Goal: Share content: Share content

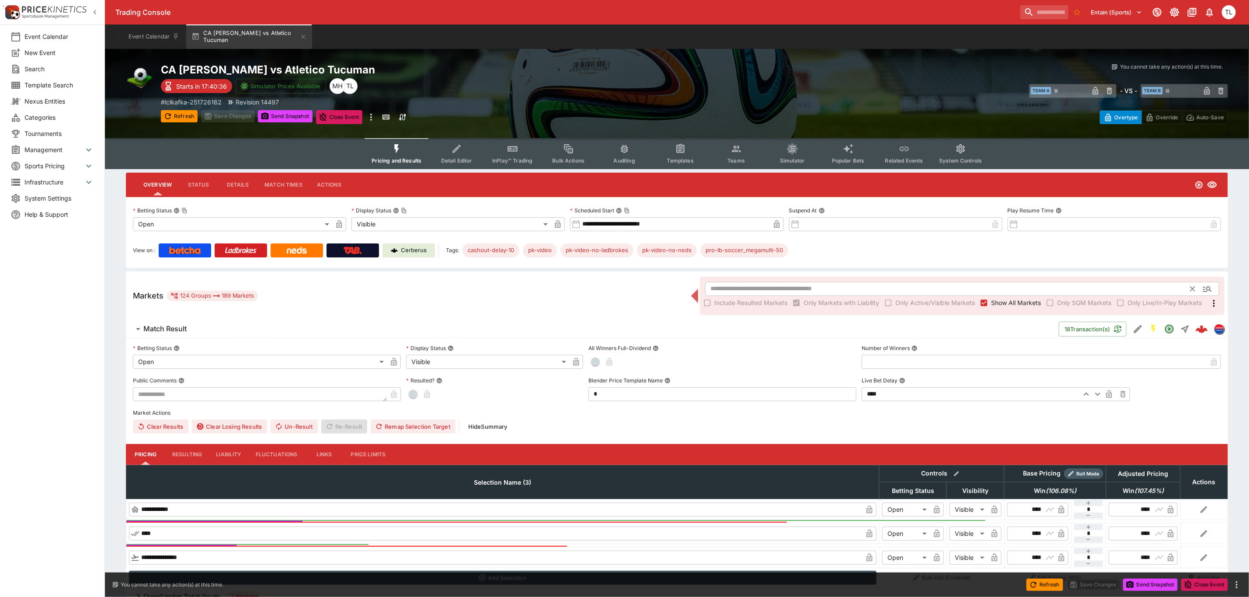
click at [766, 285] on input "text" at bounding box center [948, 289] width 486 height 14
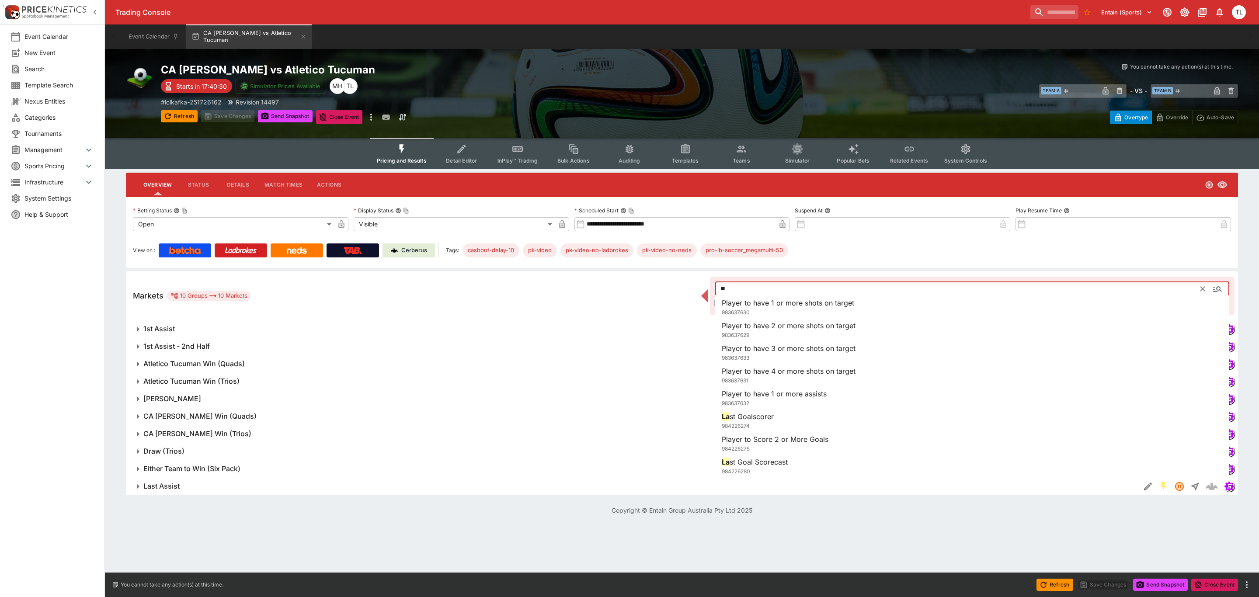
type input "*"
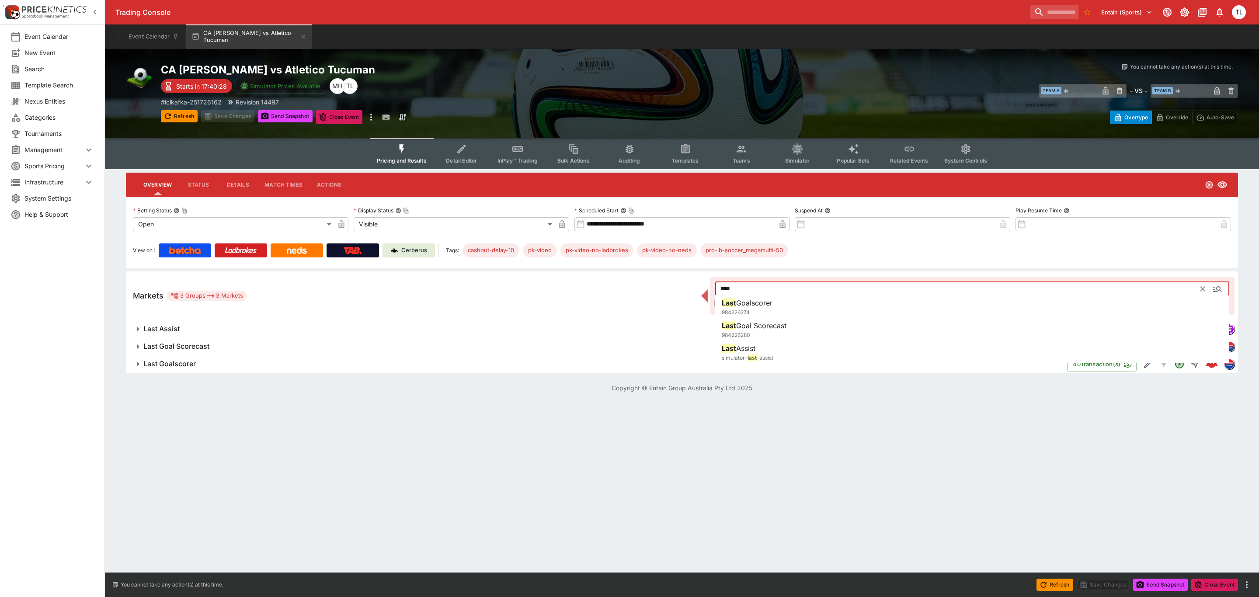
type input "****"
click at [456, 283] on div "Markets 3 Groups 3 Markets **** ​ Include Resulted Markets Only Markets with Li…" at bounding box center [682, 296] width 1112 height 49
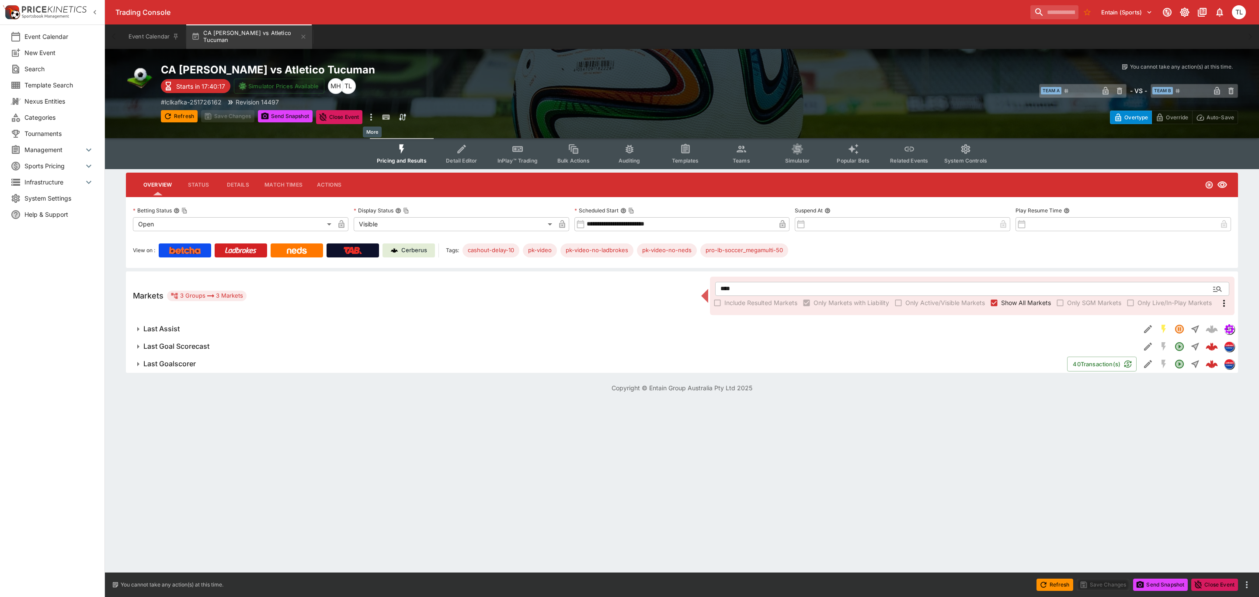
click at [372, 114] on icon "more" at bounding box center [371, 117] width 2 height 7
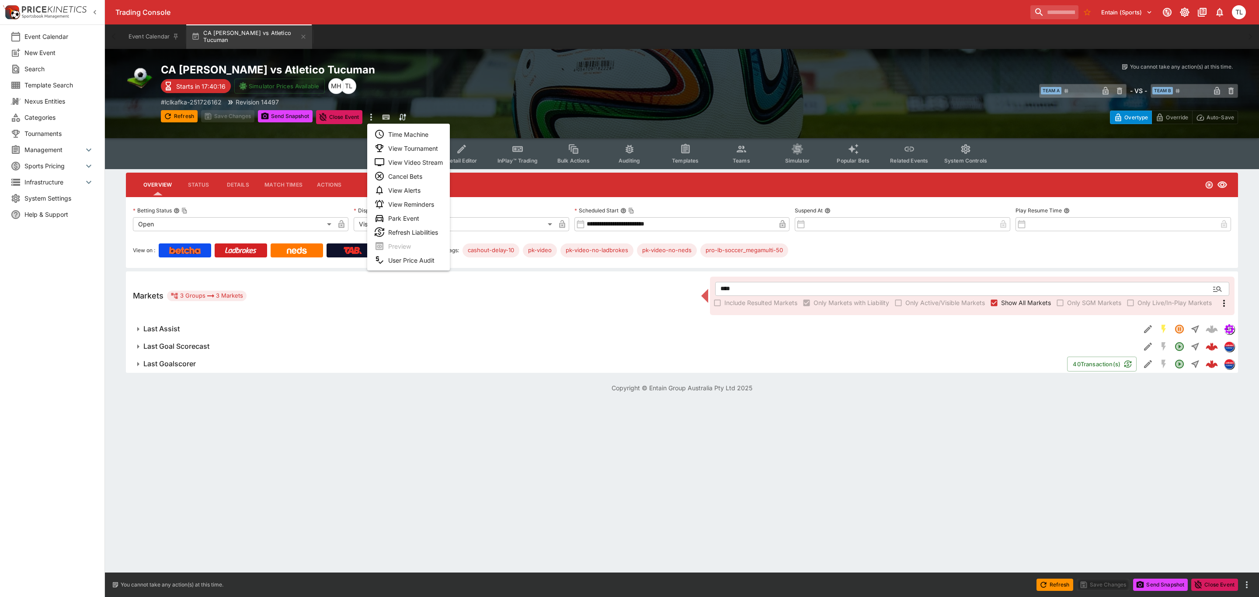
click at [416, 131] on li "Time Machine" at bounding box center [408, 134] width 83 height 14
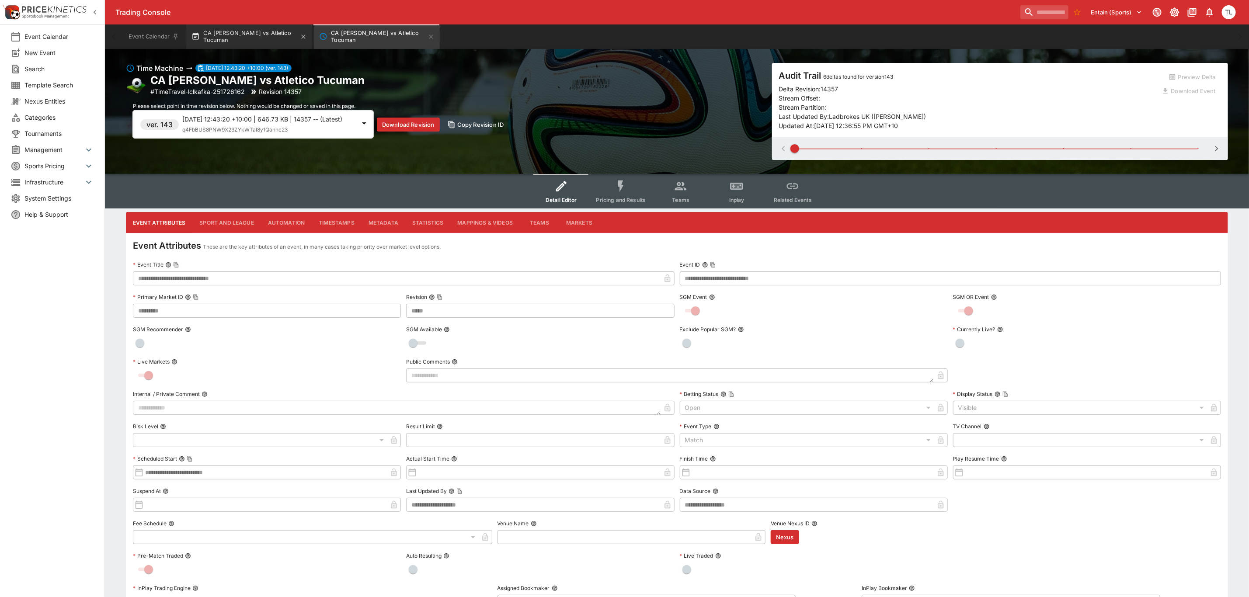
click at [254, 42] on button "CA [PERSON_NAME] vs Atletico Tucuman" at bounding box center [249, 36] width 126 height 24
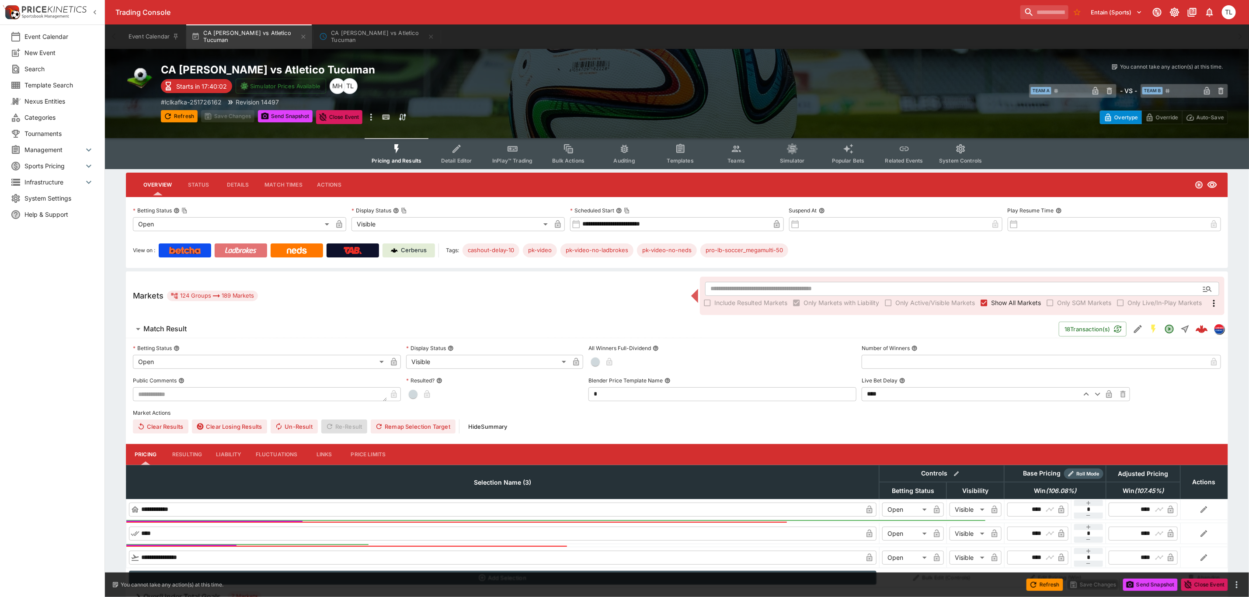
click at [241, 256] on link at bounding box center [241, 251] width 52 height 14
click at [62, 201] on span "System Settings" at bounding box center [59, 198] width 70 height 9
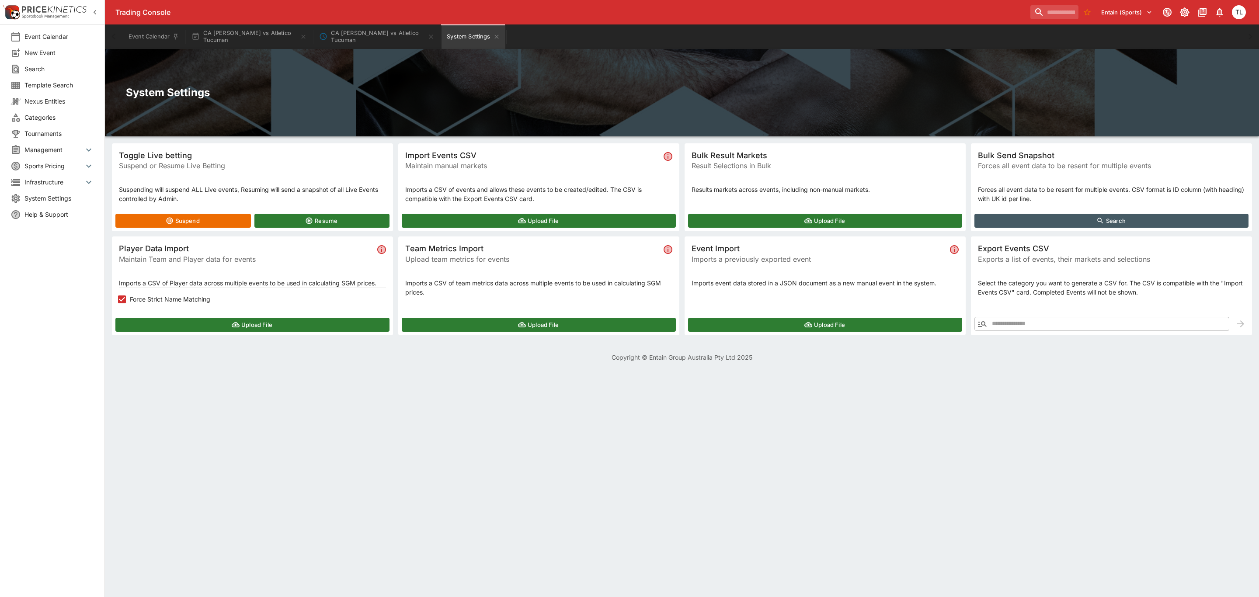
click at [989, 215] on button "Search" at bounding box center [1112, 221] width 274 height 14
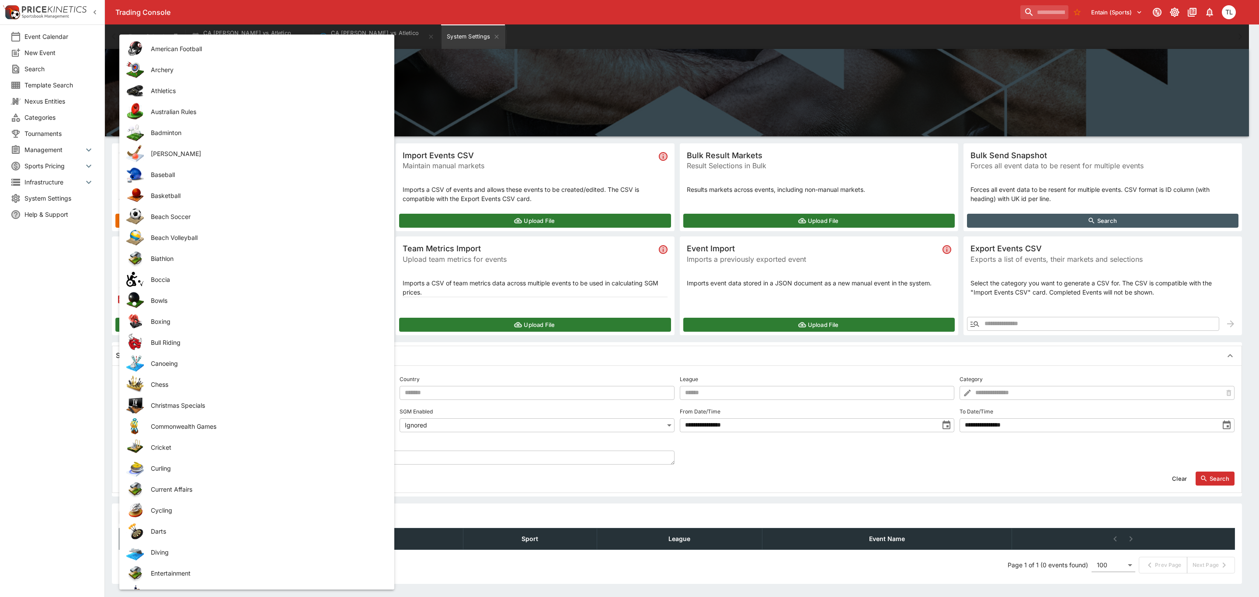
click at [220, 394] on body "Trading Console Entain (Sports) 1 TL Event Calendar New Event Search Template S…" at bounding box center [629, 310] width 1259 height 621
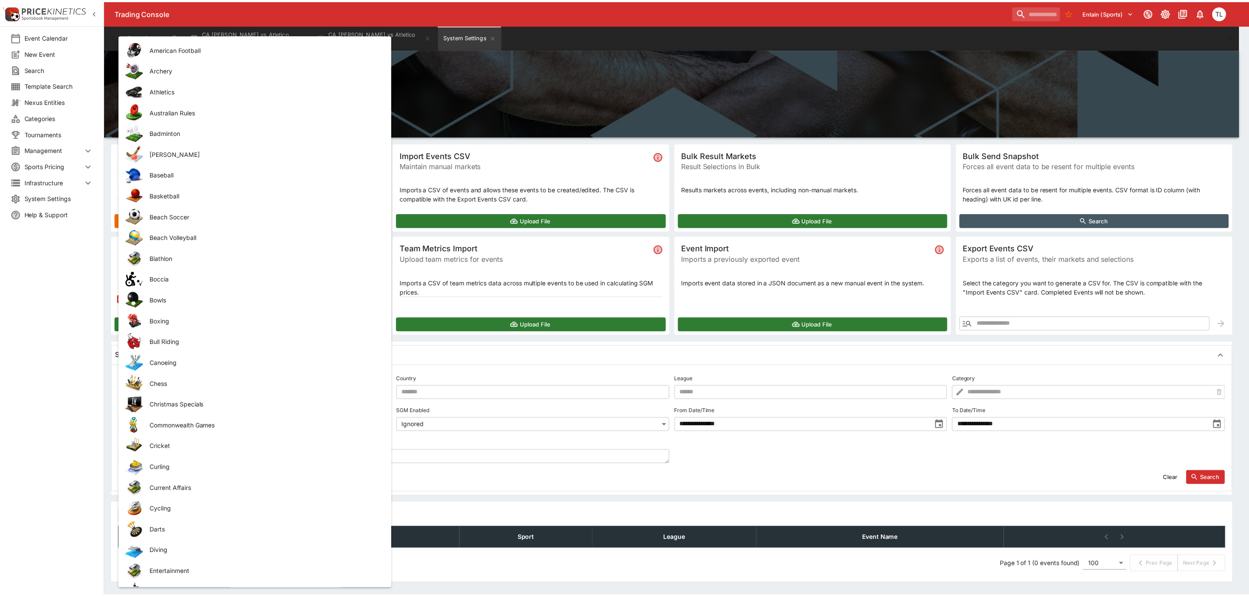
scroll to position [1015, 0]
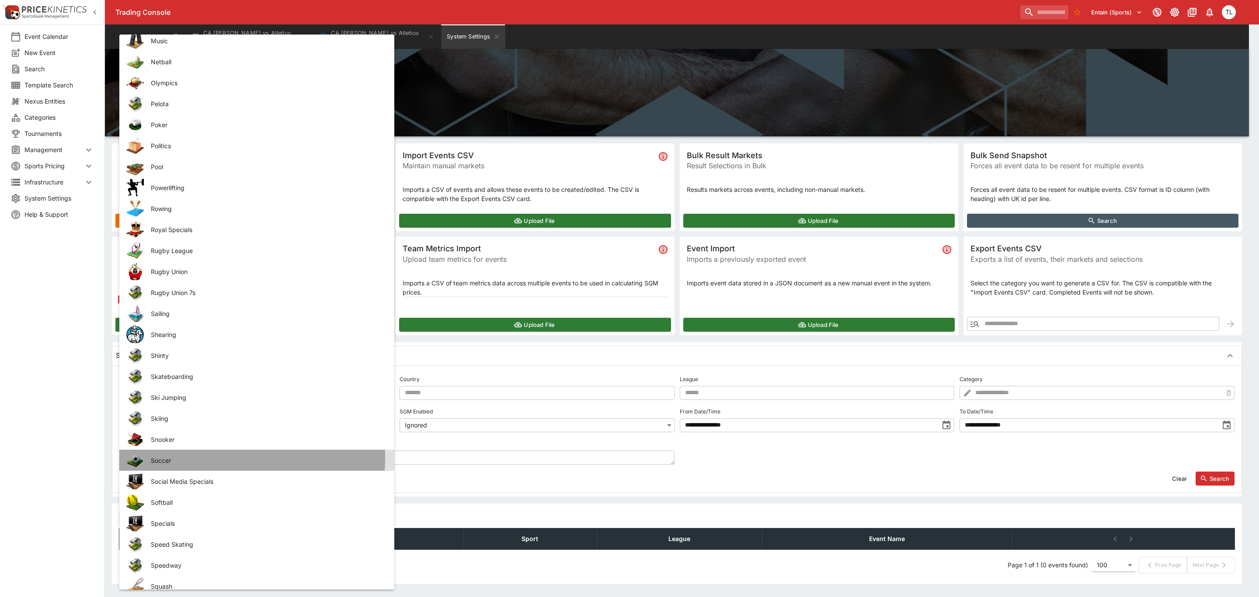
click at [189, 456] on span "Soccer" at bounding box center [266, 460] width 230 height 9
type input "******"
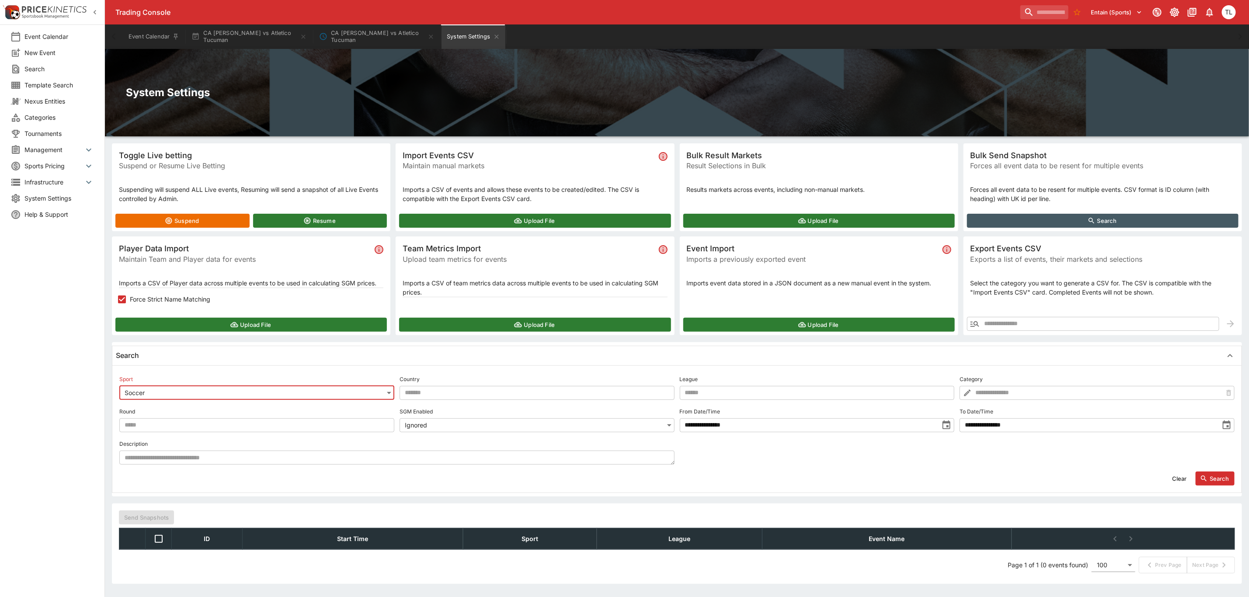
click at [1051, 418] on label "To Date/Time" at bounding box center [1097, 411] width 275 height 13
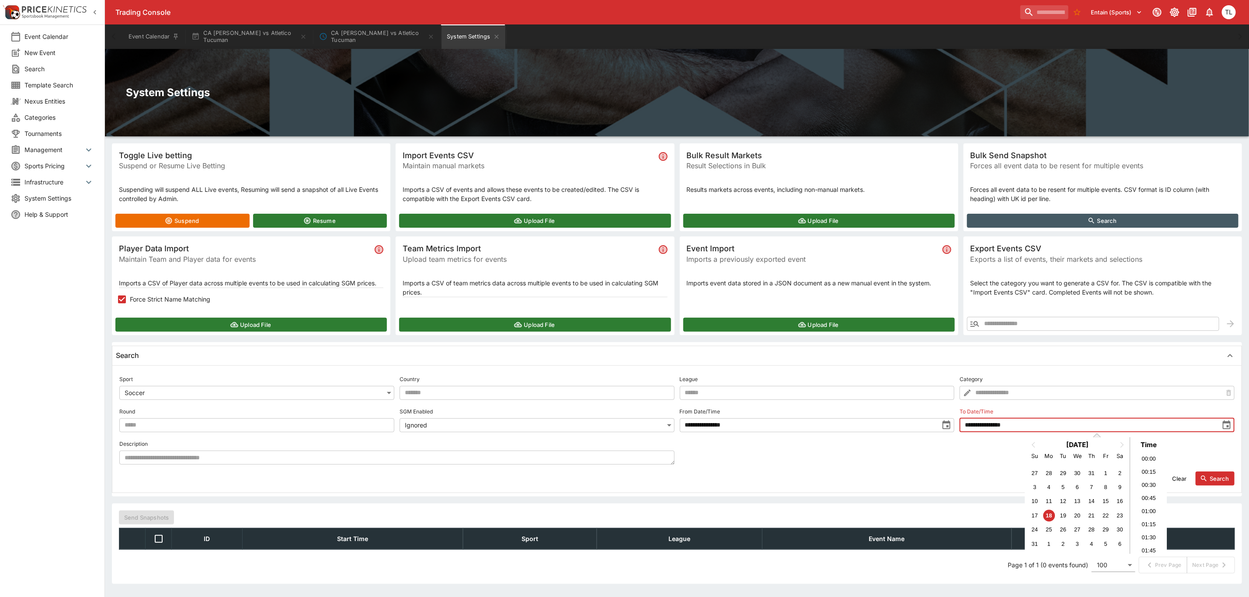
click at [1174, 424] on input "**********" at bounding box center [1089, 425] width 259 height 14
click at [1059, 530] on div "26" at bounding box center [1063, 530] width 12 height 12
type input "**********"
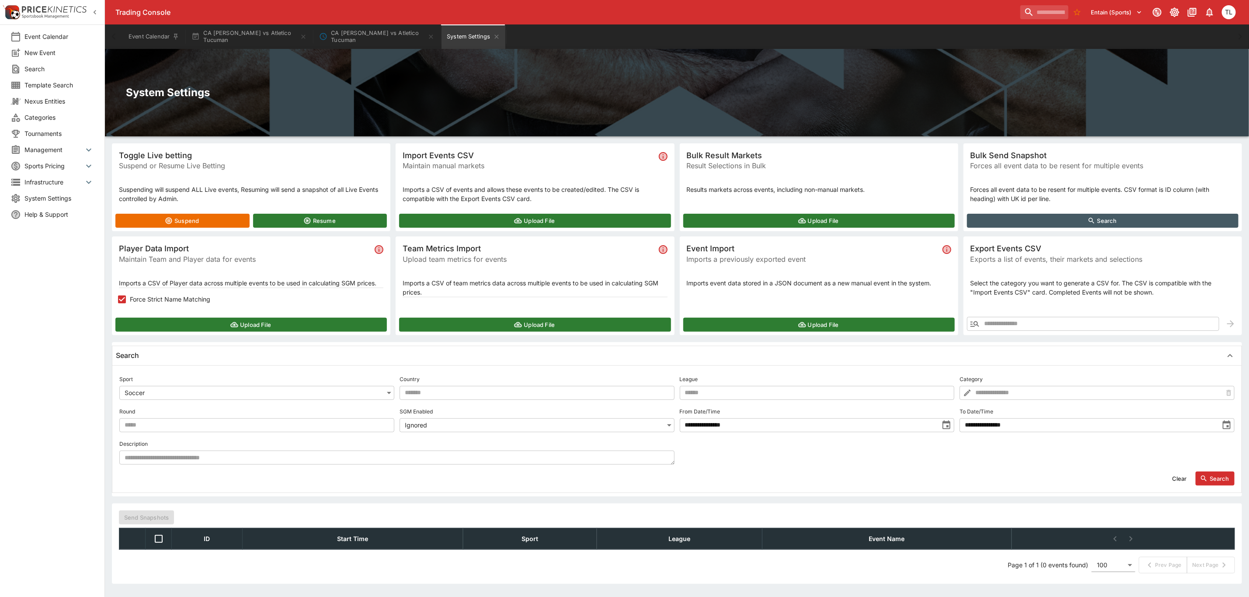
click at [988, 472] on div "Clear Search" at bounding box center [676, 479] width 1115 height 14
click at [1208, 479] on icon "button" at bounding box center [1204, 479] width 8 height 8
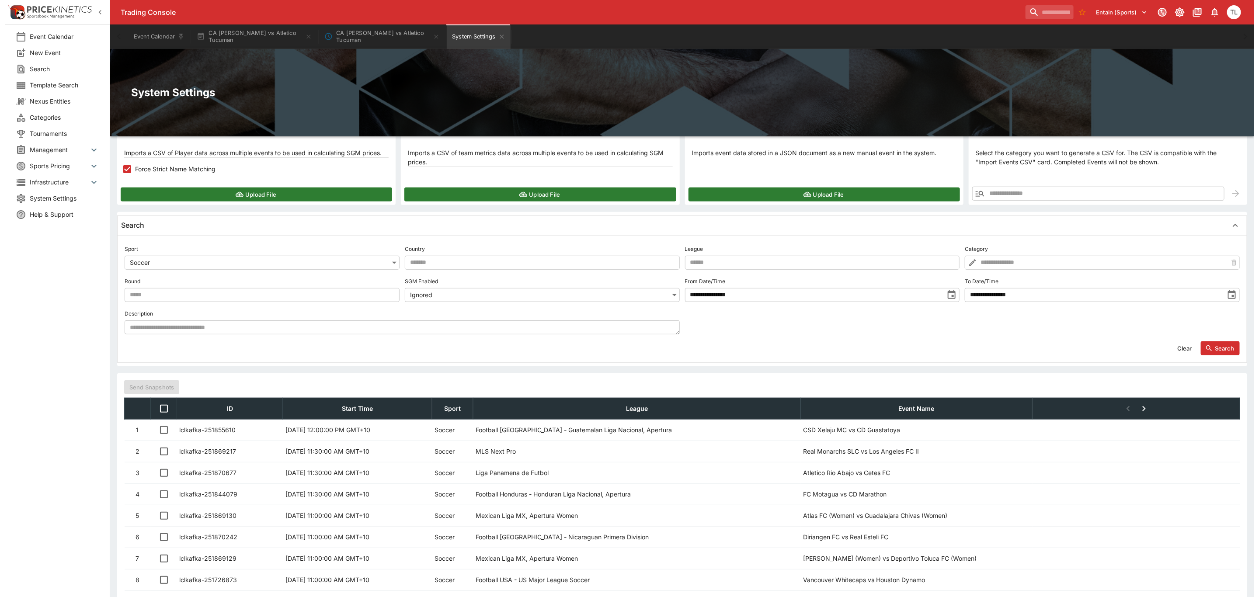
scroll to position [131, 0]
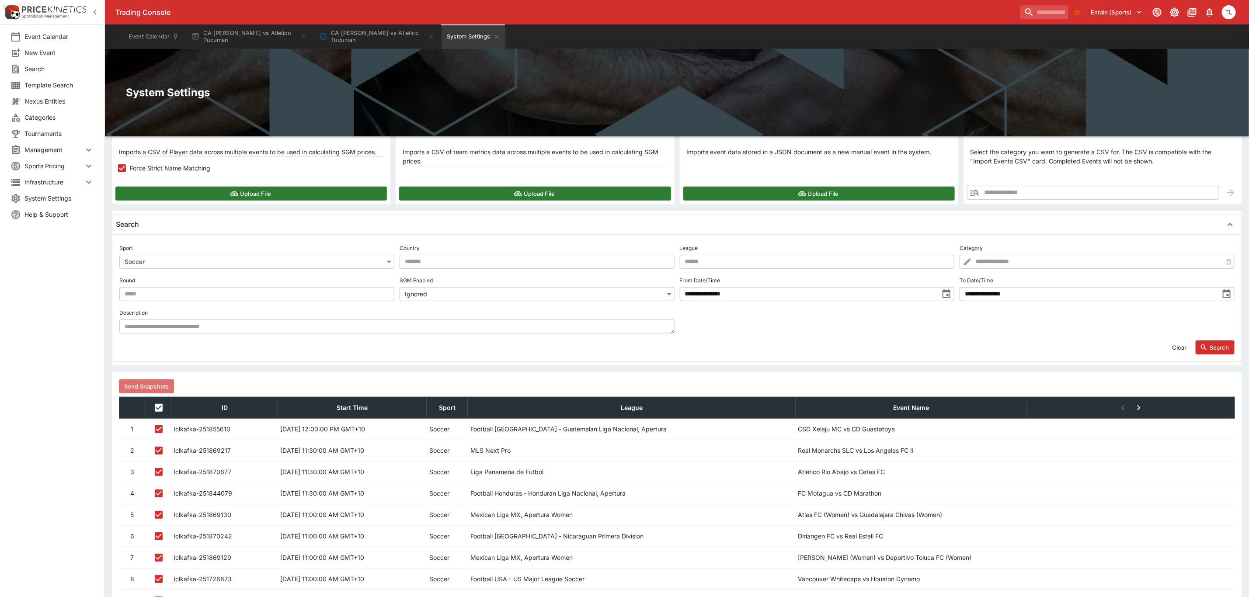
click at [165, 387] on button "Send Snapshots" at bounding box center [146, 387] width 55 height 14
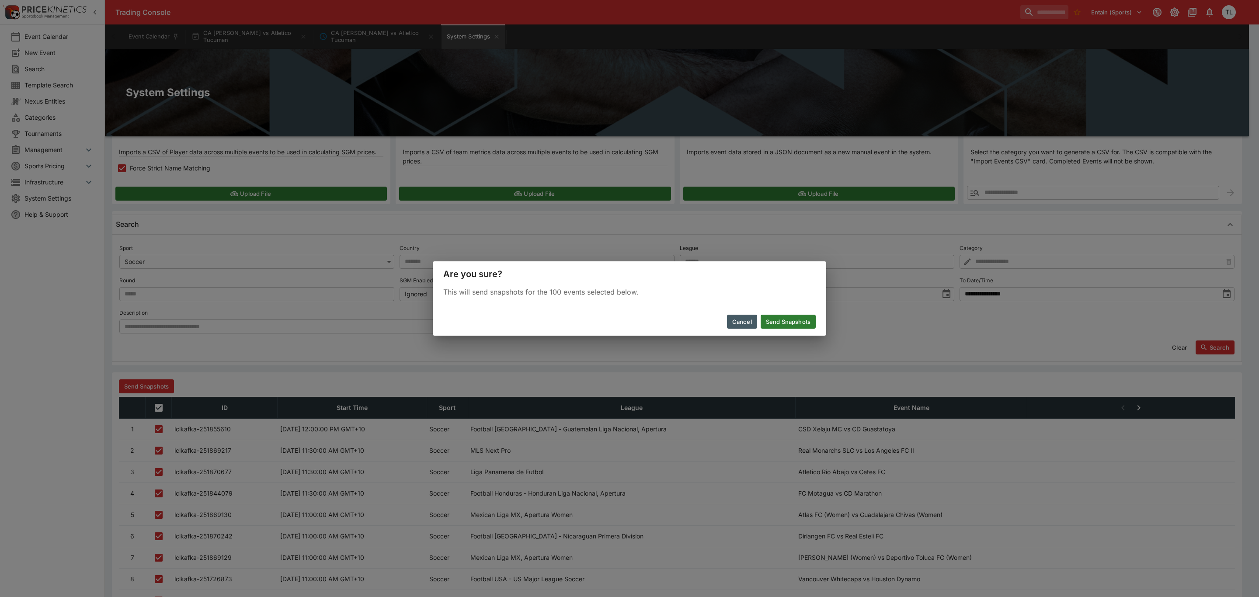
click at [807, 315] on button "Send Snapshots" at bounding box center [788, 322] width 55 height 14
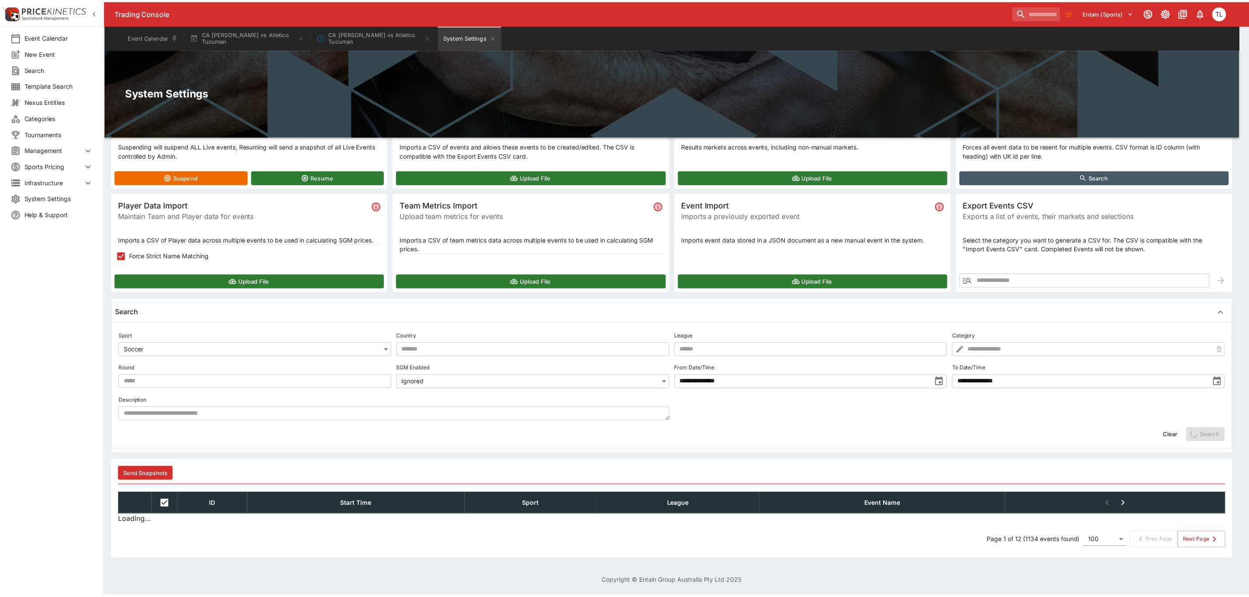
scroll to position [45, 0]
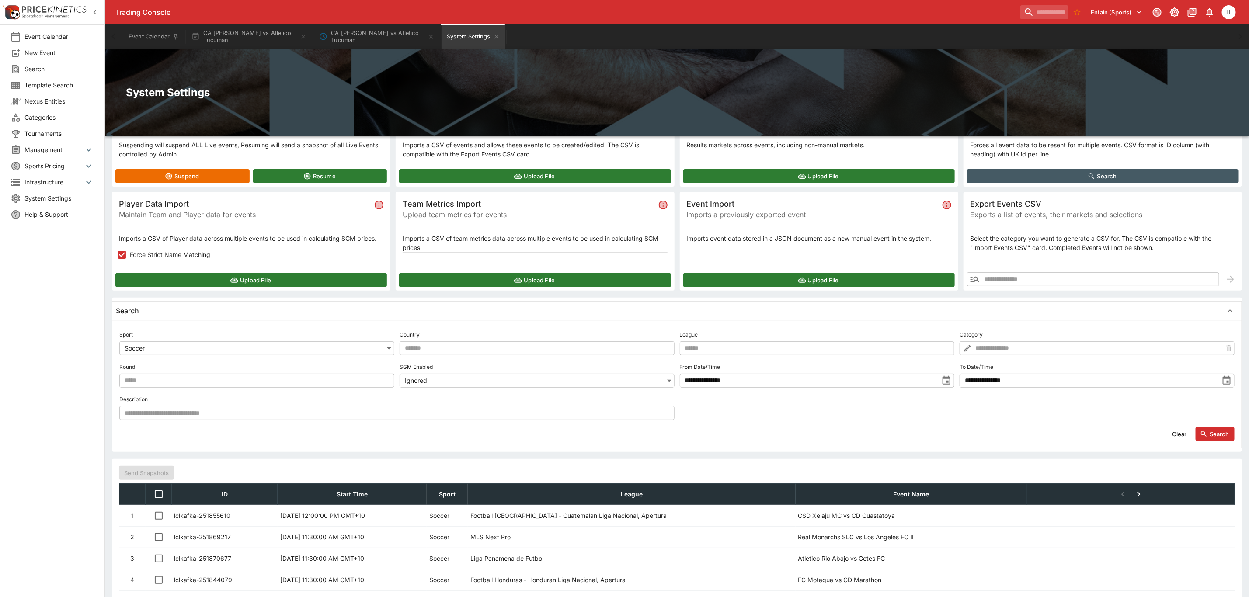
click at [1144, 496] on icon "Next Page: Page 1 of 12 (1134 events found)" at bounding box center [1139, 494] width 10 height 10
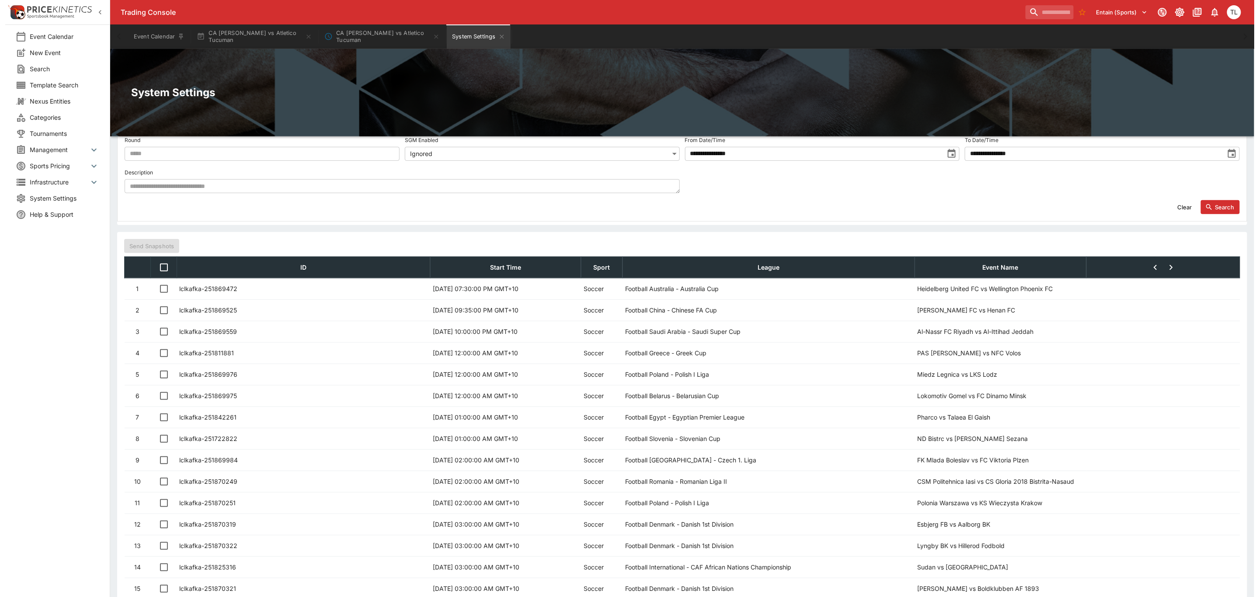
scroll to position [251, 0]
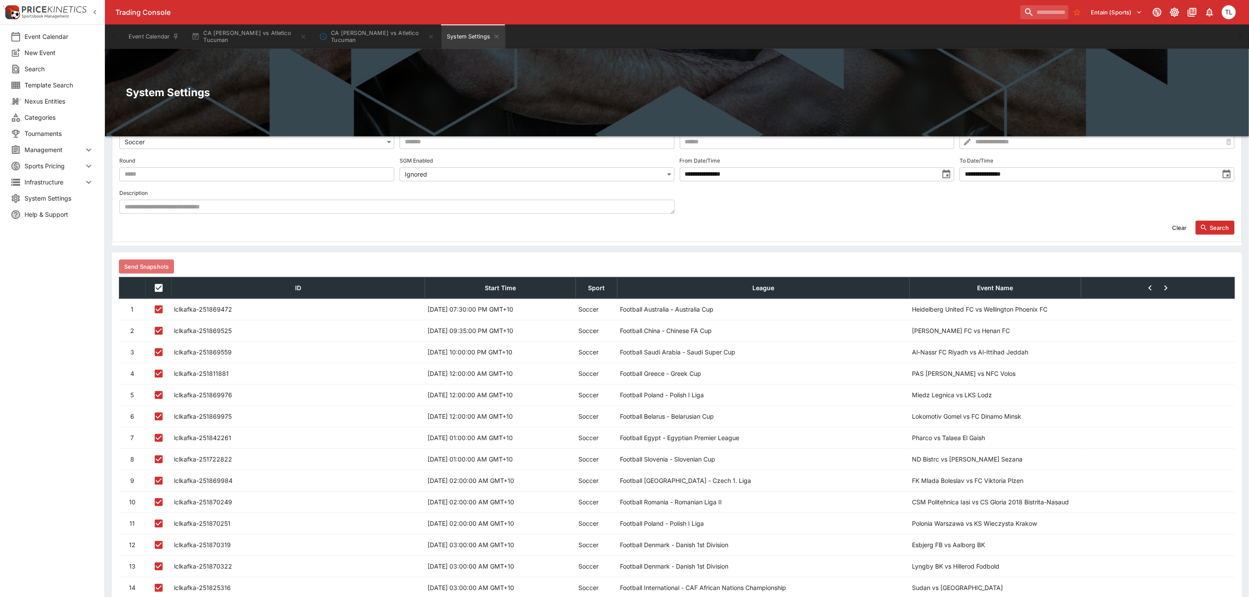
click at [155, 270] on button "Send Snapshots" at bounding box center [146, 267] width 55 height 14
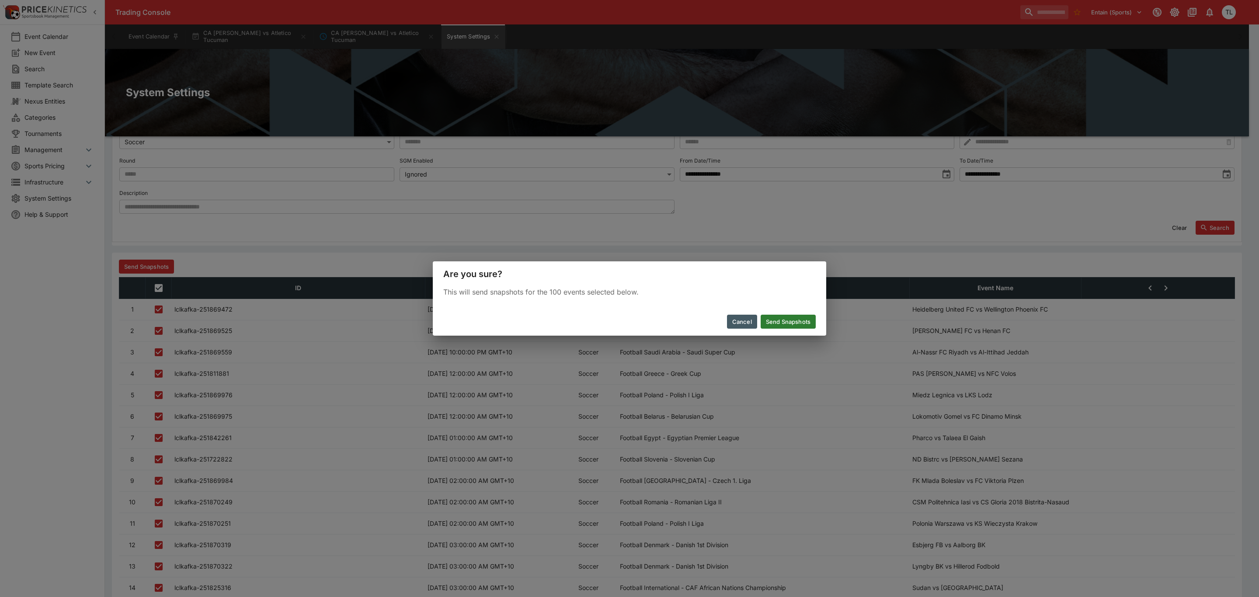
click at [781, 313] on div "Cancel Send Snapshots" at bounding box center [630, 322] width 394 height 28
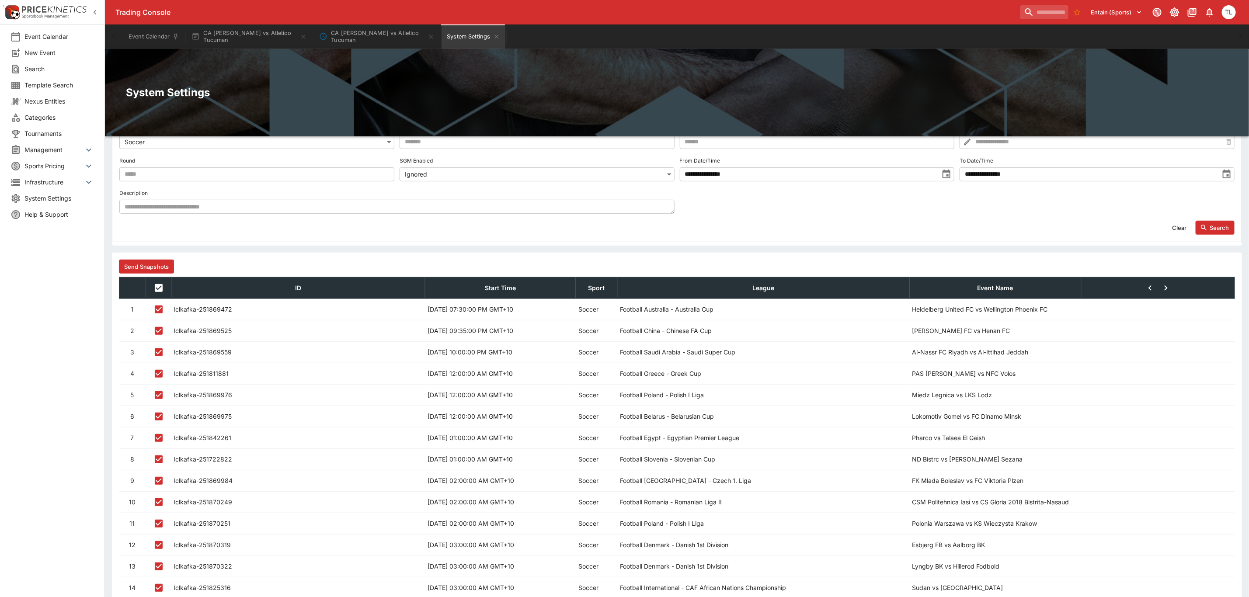
click at [143, 260] on button "Send Snapshots" at bounding box center [146, 267] width 55 height 14
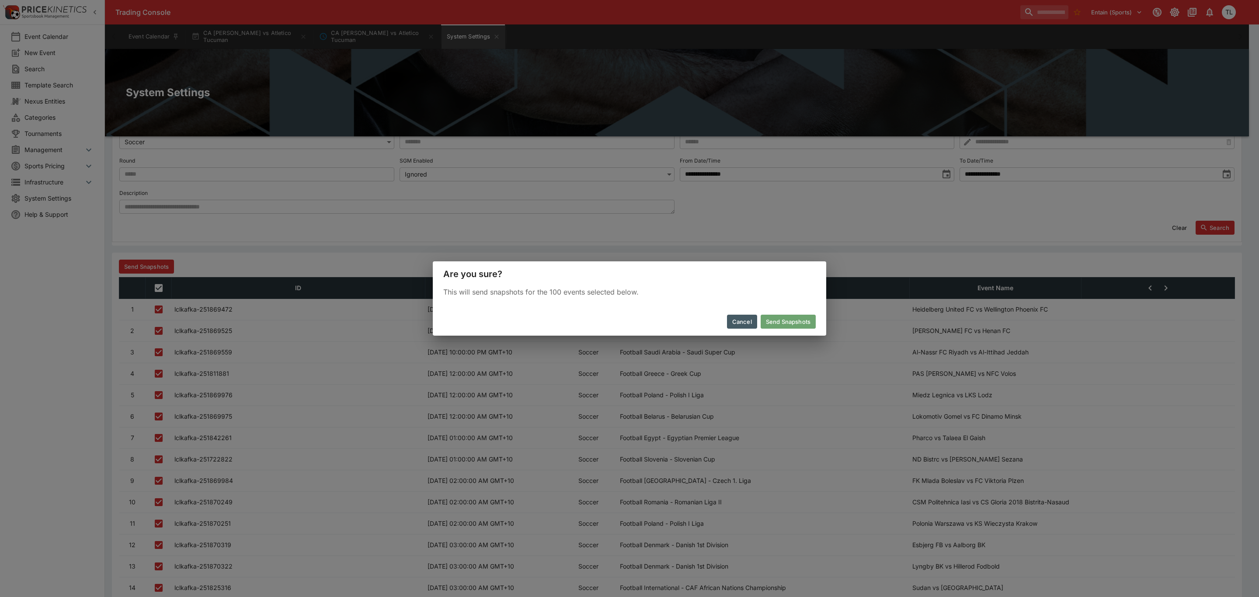
click at [799, 320] on button "Send Snapshots" at bounding box center [788, 322] width 55 height 14
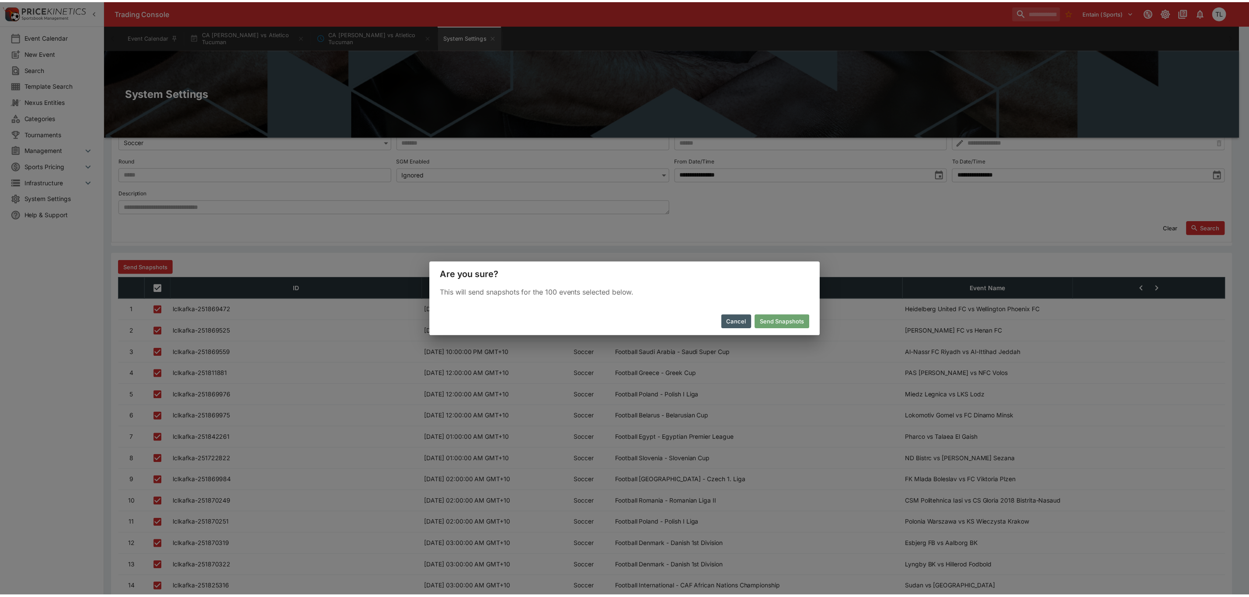
scroll to position [45, 0]
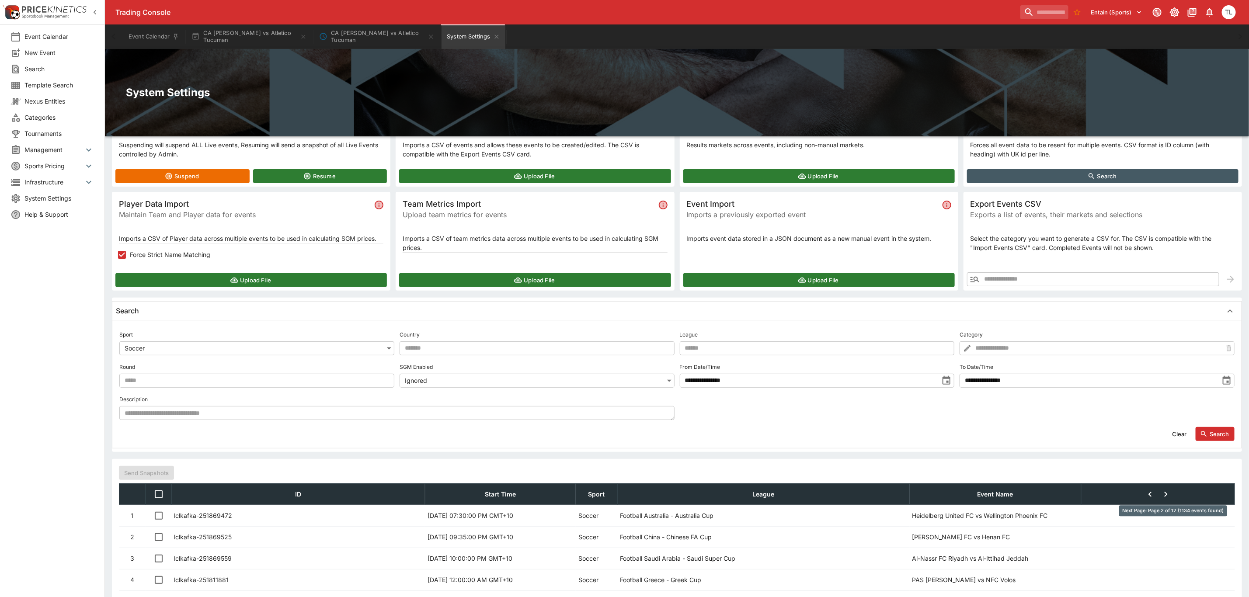
click at [1171, 497] on icon "Next Page: Page 2 of 12 (1134 events found)" at bounding box center [1166, 494] width 10 height 10
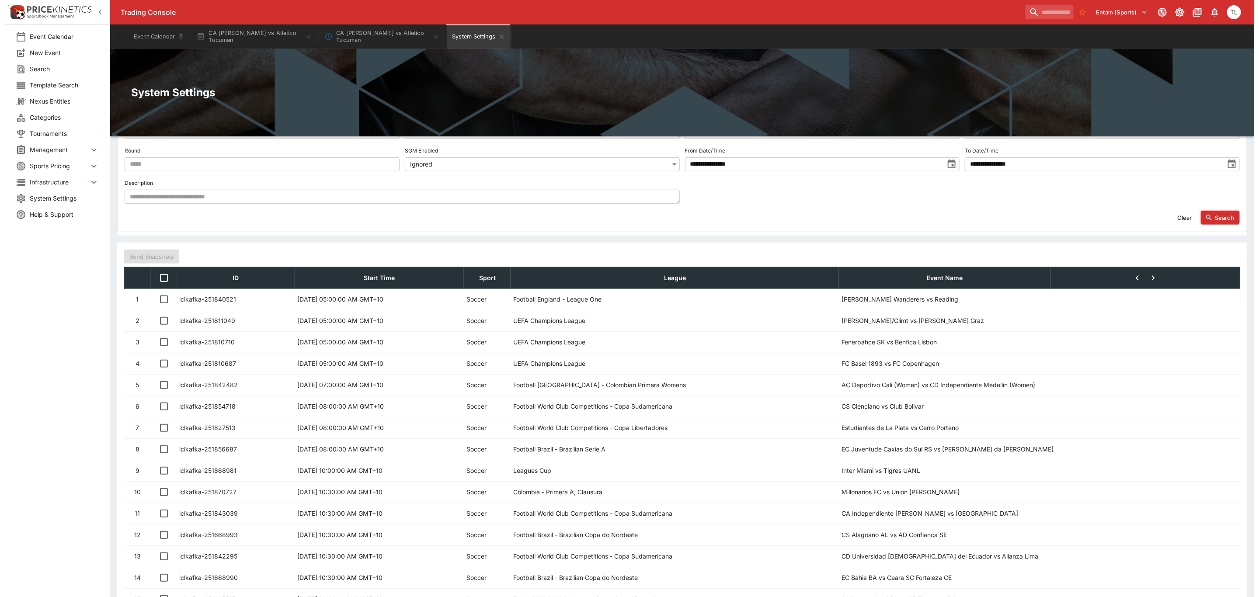
scroll to position [185, 0]
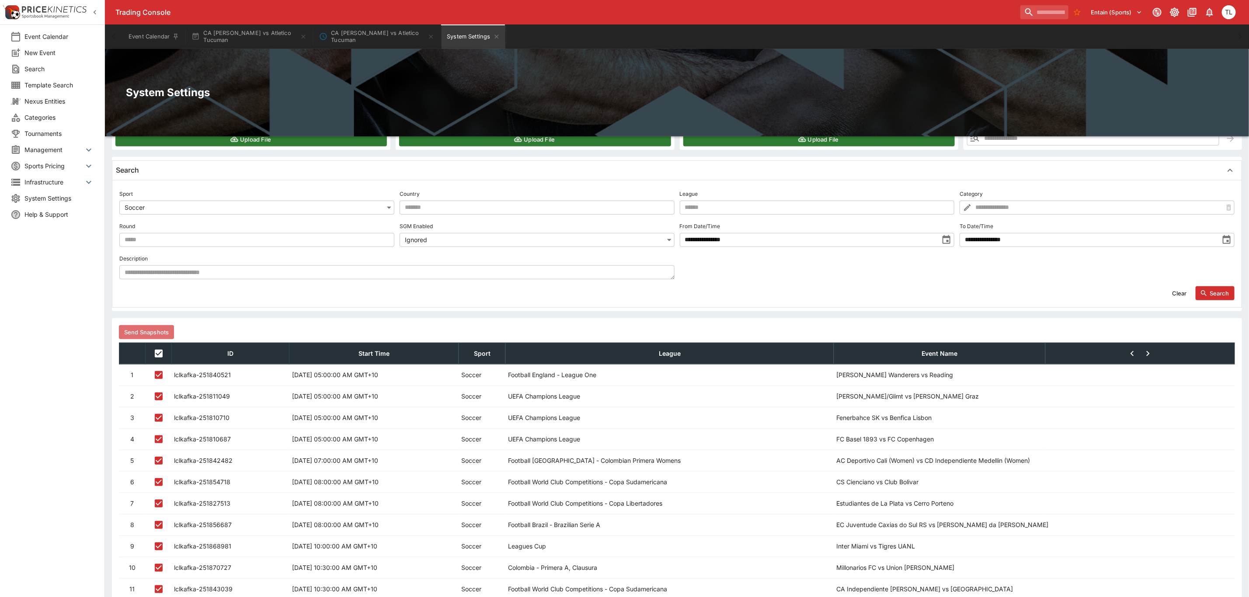
click at [158, 334] on button "Send Snapshots" at bounding box center [146, 332] width 55 height 14
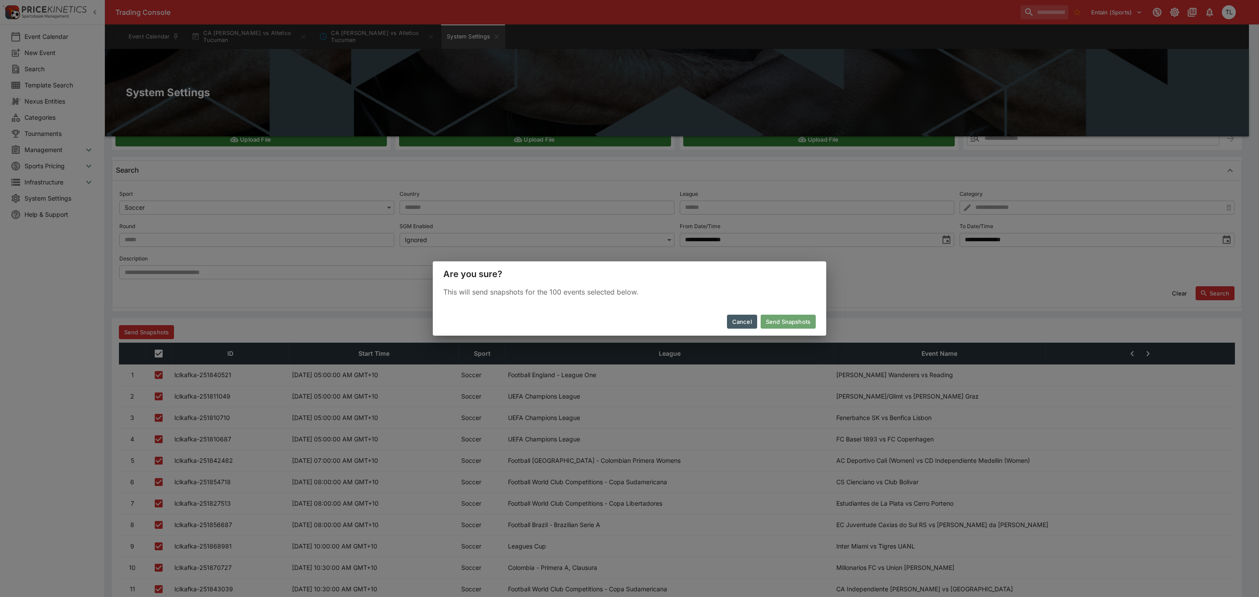
click at [787, 320] on button "Send Snapshots" at bounding box center [788, 322] width 55 height 14
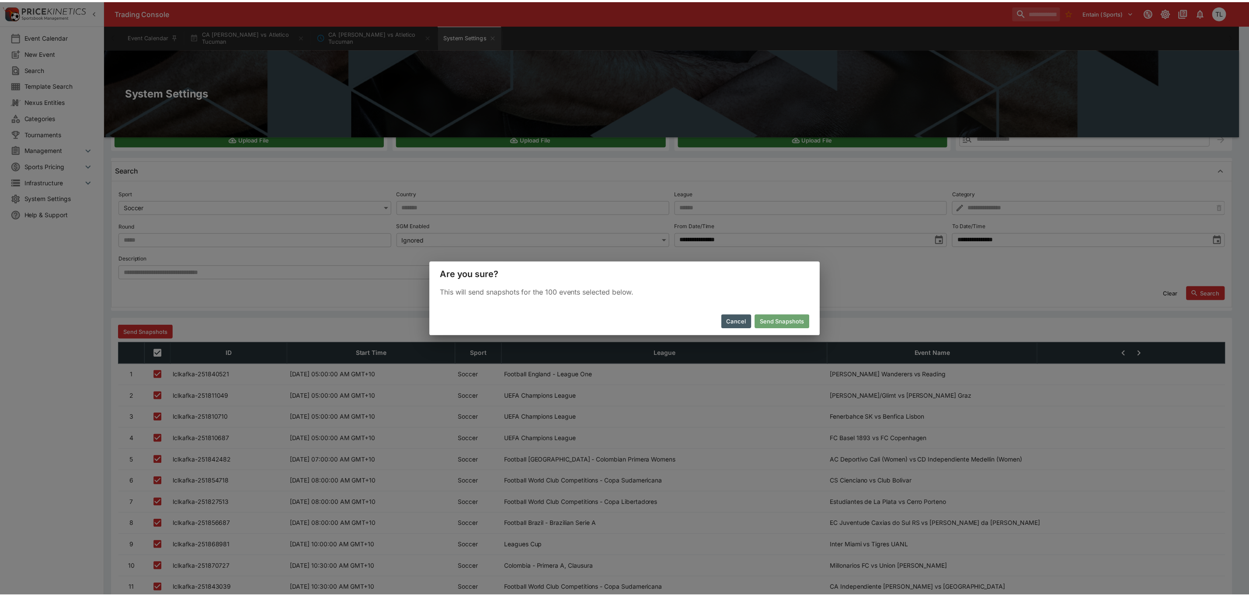
scroll to position [45, 0]
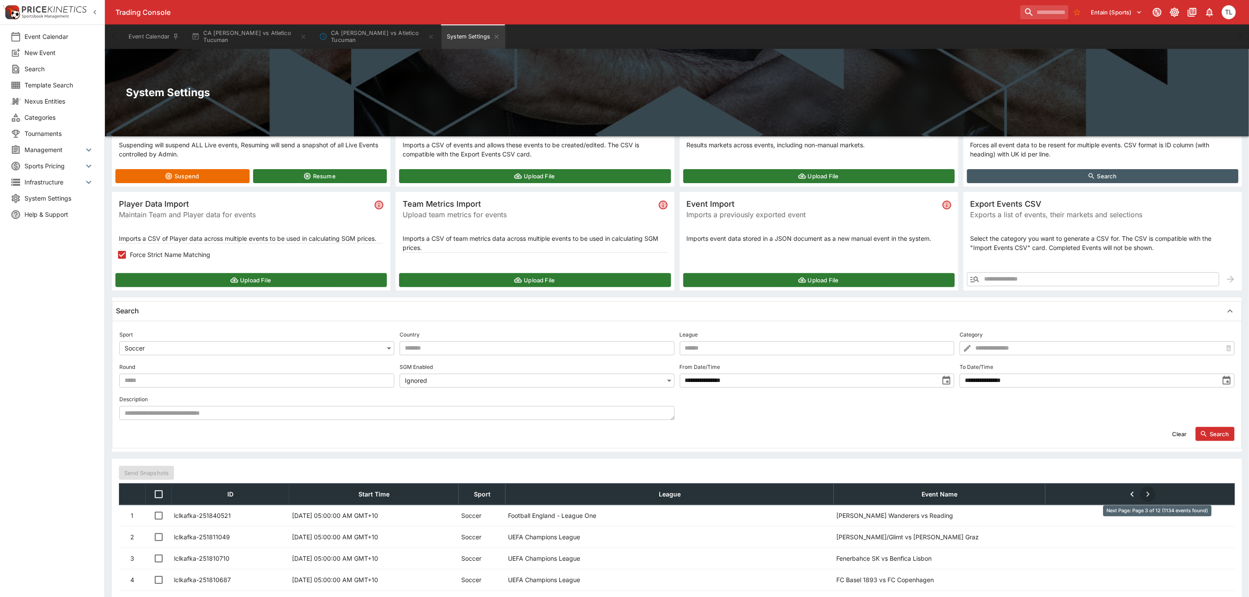
click at [1153, 495] on icon "Next Page: Page 3 of 12 (1134 events found)" at bounding box center [1148, 494] width 10 height 10
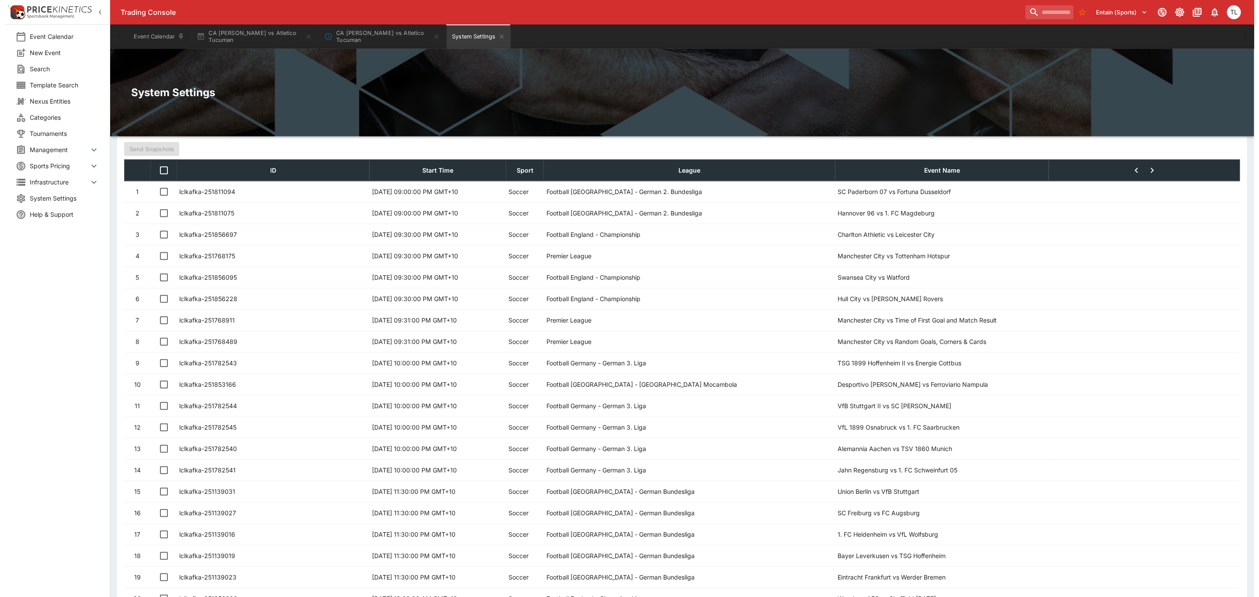
scroll to position [185, 0]
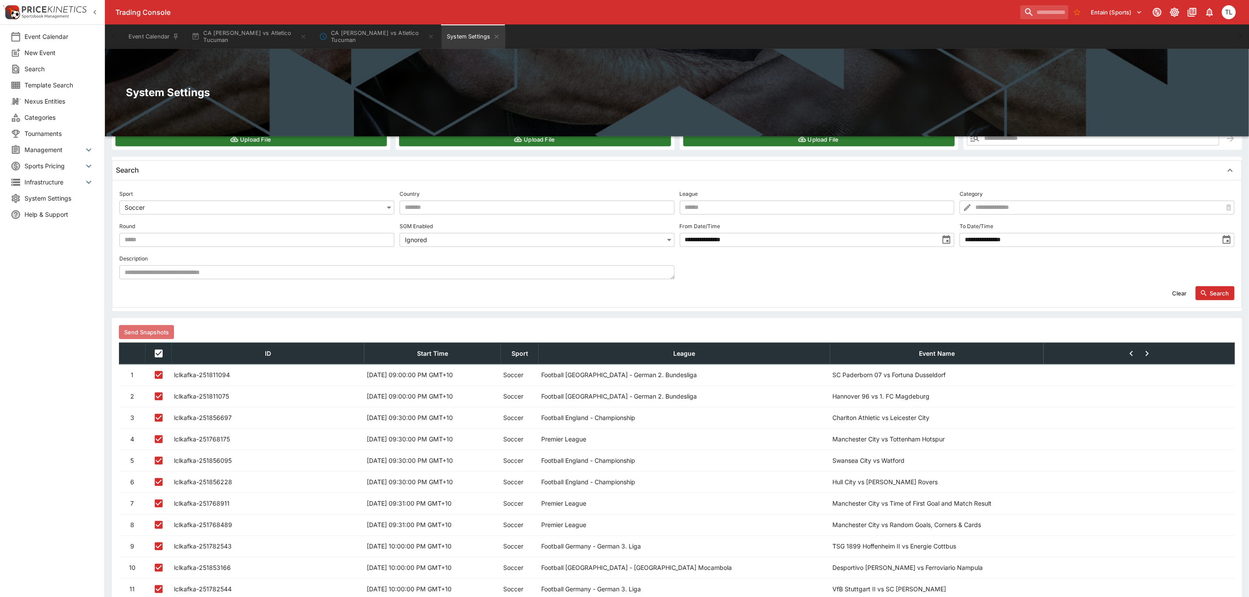
click at [161, 334] on button "Send Snapshots" at bounding box center [146, 332] width 55 height 14
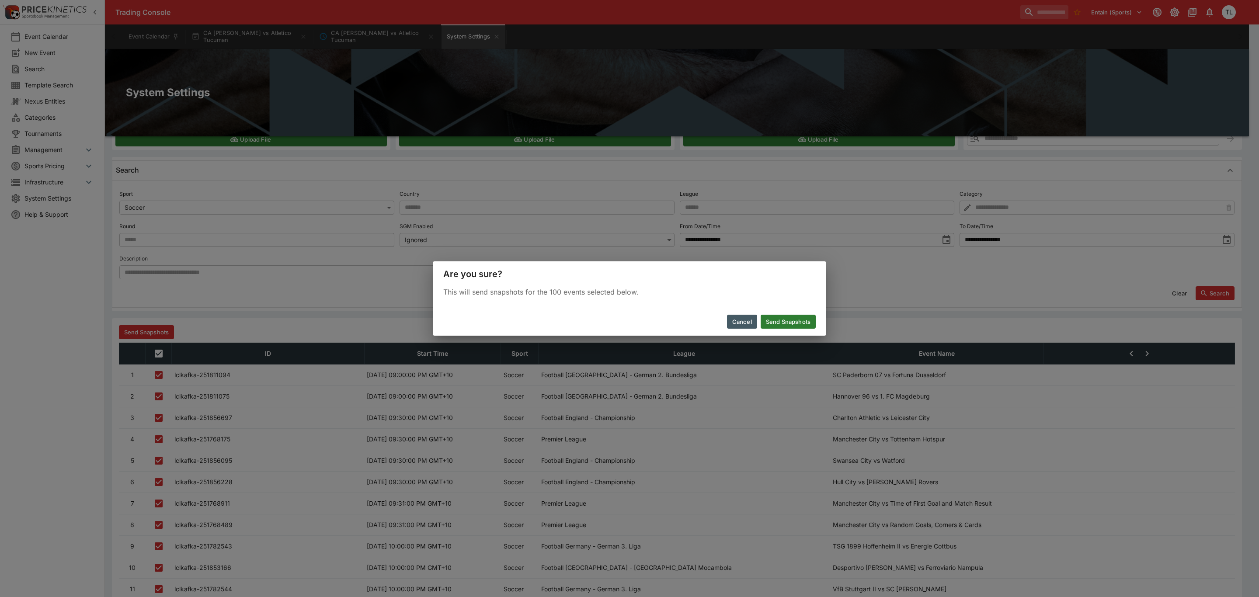
click at [774, 323] on button "Send Snapshots" at bounding box center [788, 322] width 55 height 14
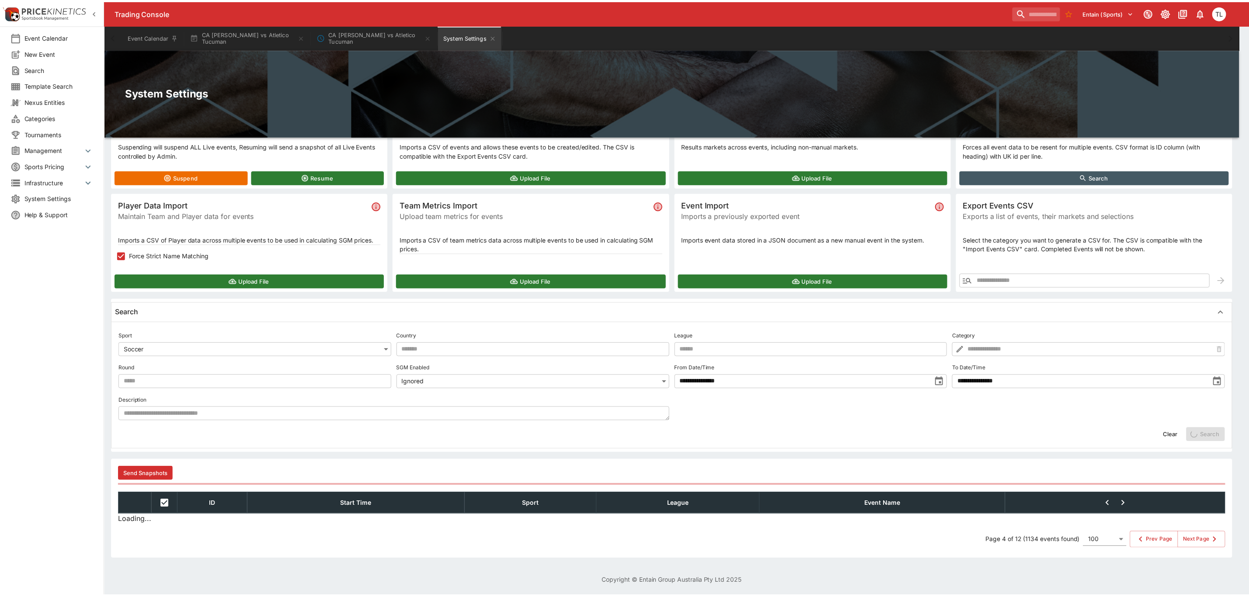
scroll to position [45, 0]
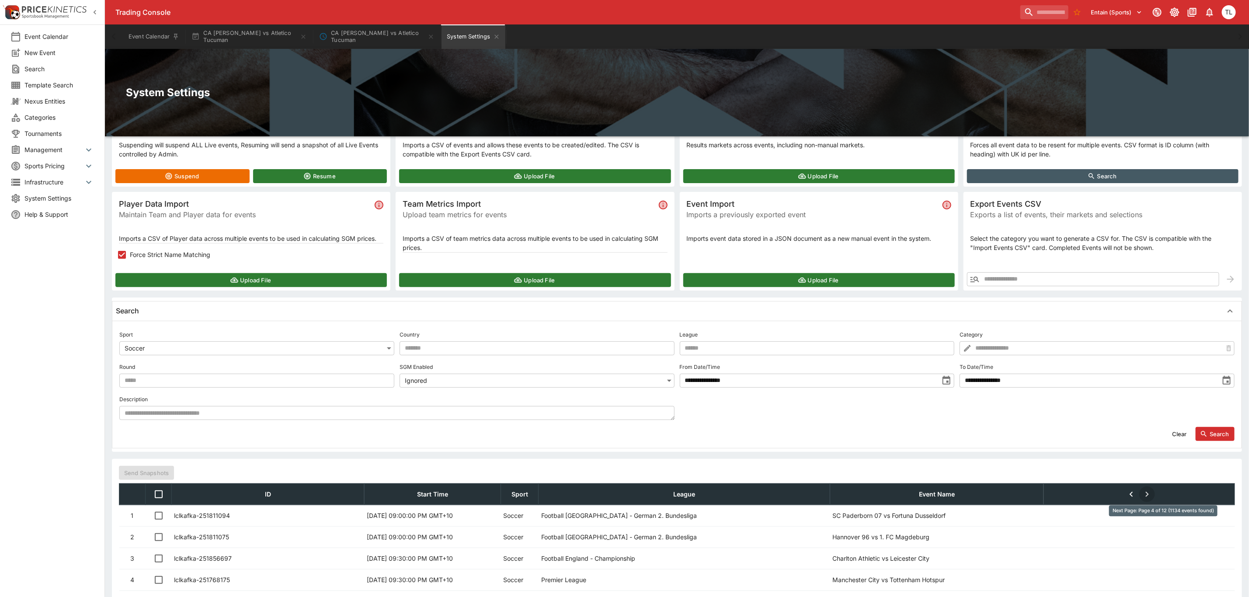
drag, startPoint x: 1160, startPoint y: 494, endPoint x: 1006, endPoint y: 481, distance: 154.4
click at [1153, 494] on icon "Next Page: Page 4 of 12 (1134 events found)" at bounding box center [1147, 494] width 10 height 10
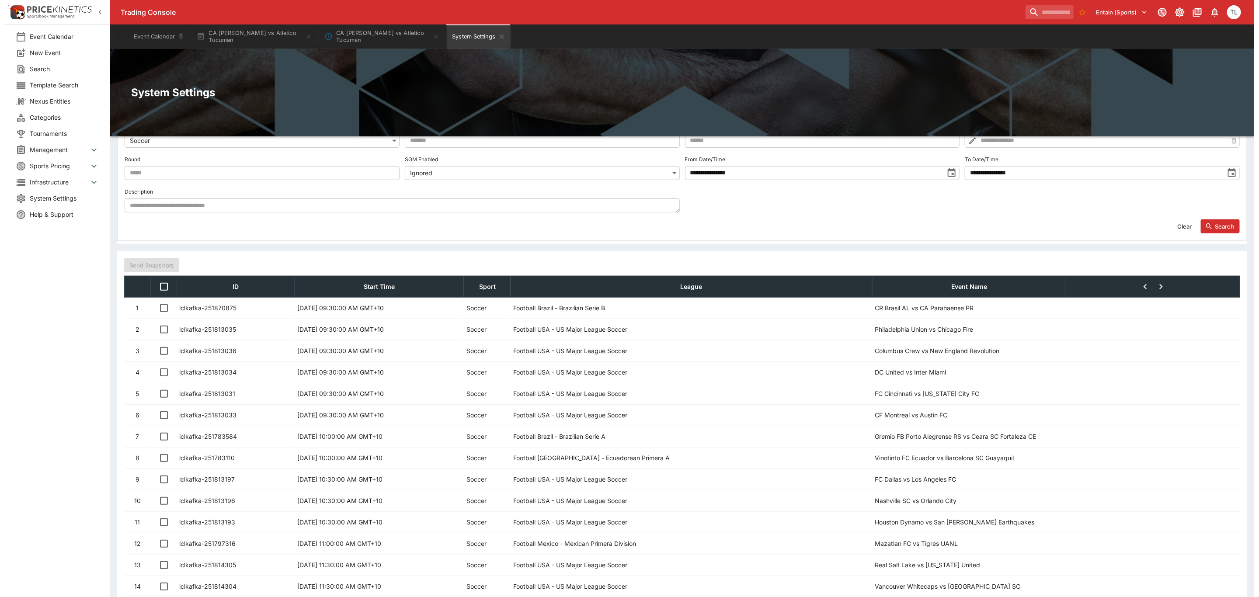
scroll to position [251, 0]
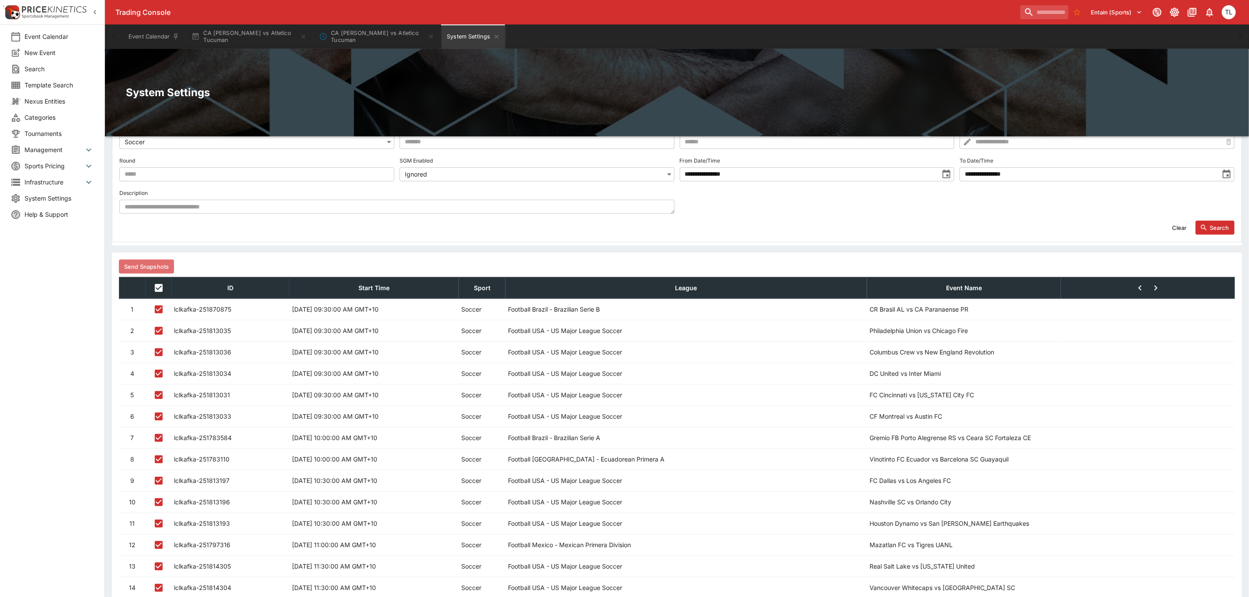
click at [151, 264] on button "Send Snapshots" at bounding box center [146, 267] width 55 height 14
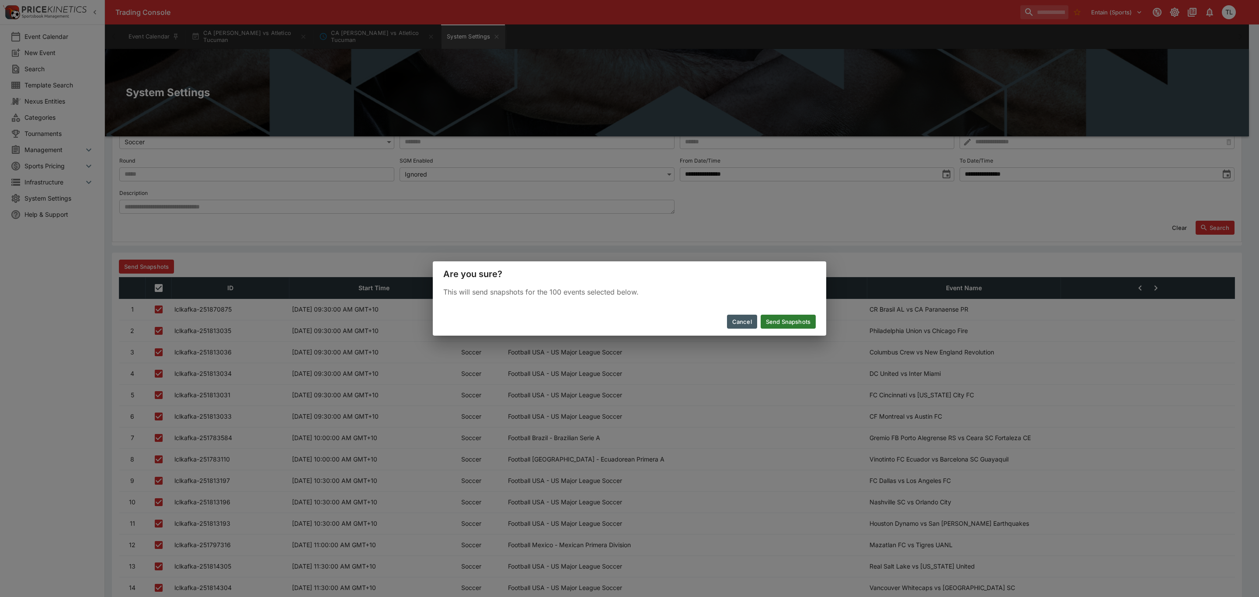
click at [792, 321] on button "Send Snapshots" at bounding box center [788, 322] width 55 height 14
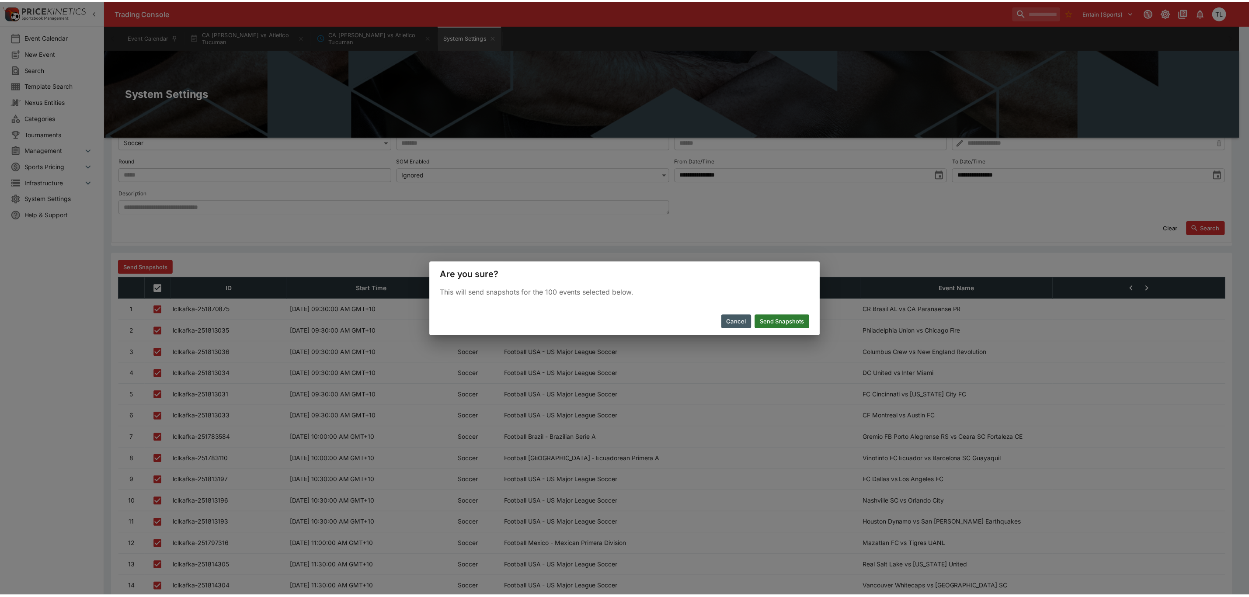
scroll to position [45, 0]
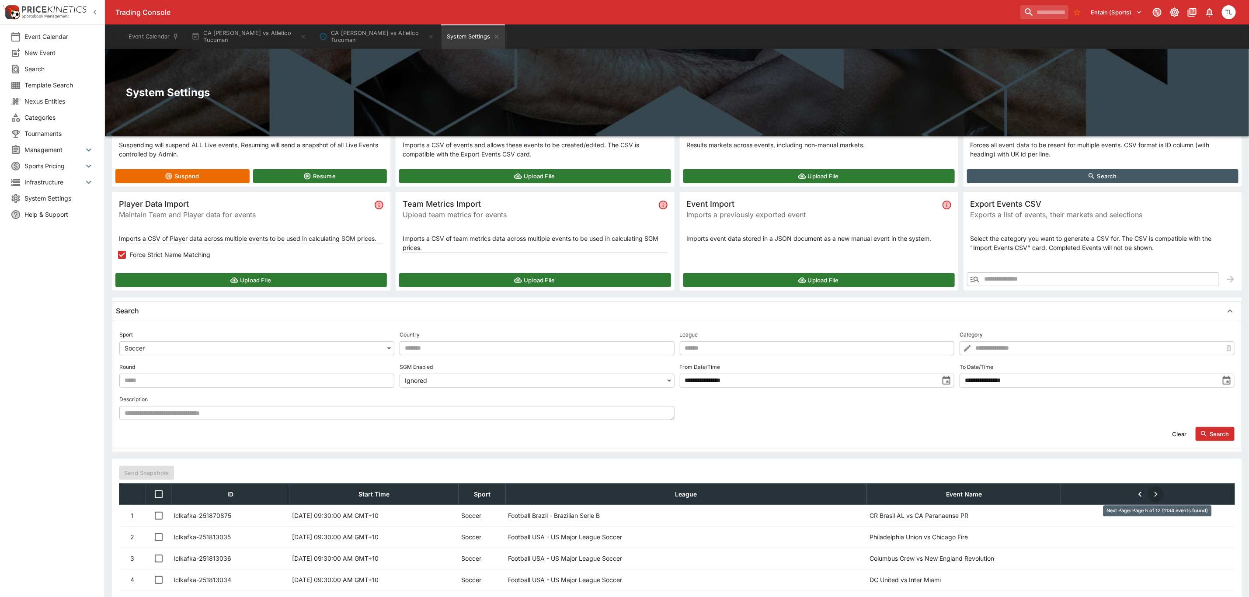
click at [1157, 495] on icon "Next Page: Page 5 of 12 (1134 events found)" at bounding box center [1156, 494] width 10 height 10
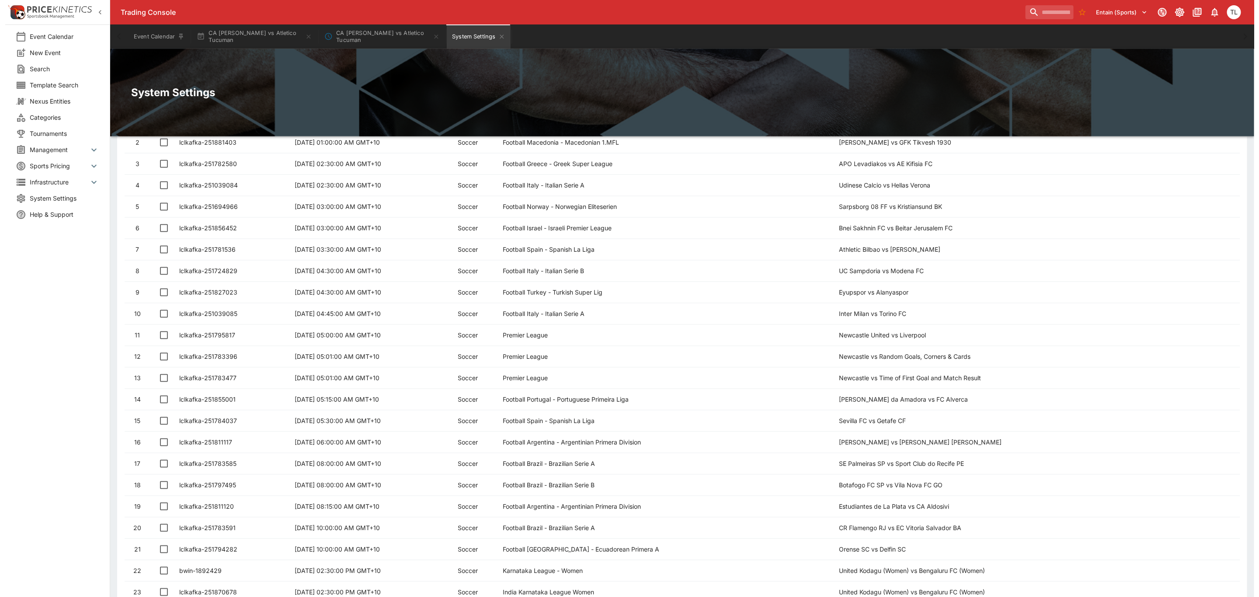
scroll to position [251, 0]
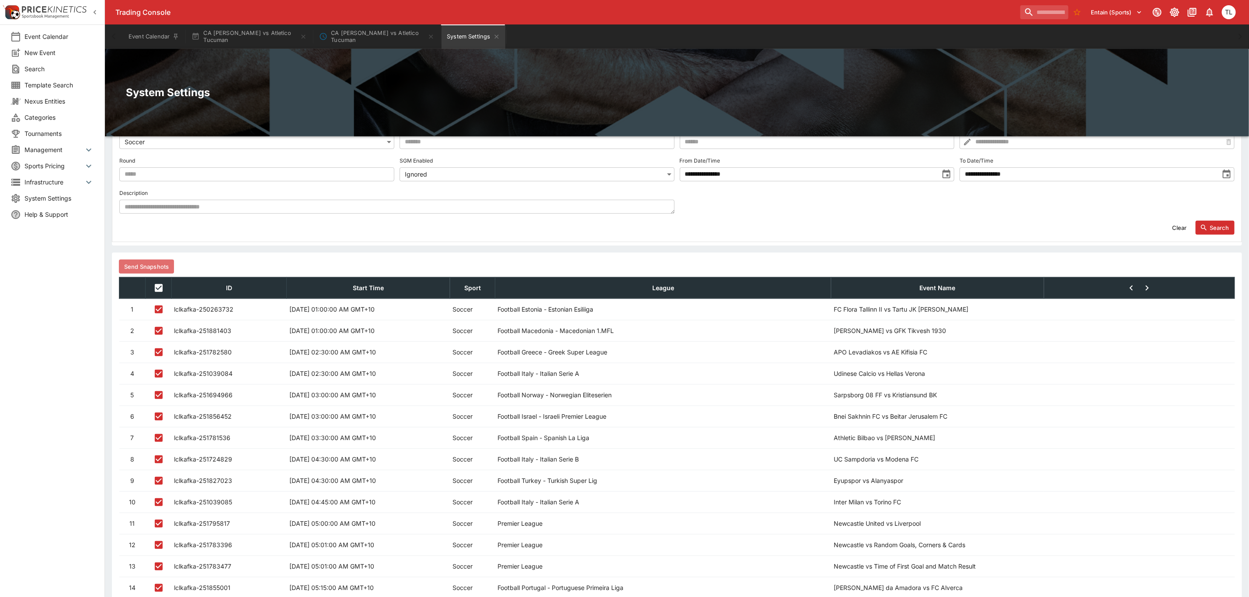
click at [153, 265] on button "Send Snapshots" at bounding box center [146, 267] width 55 height 14
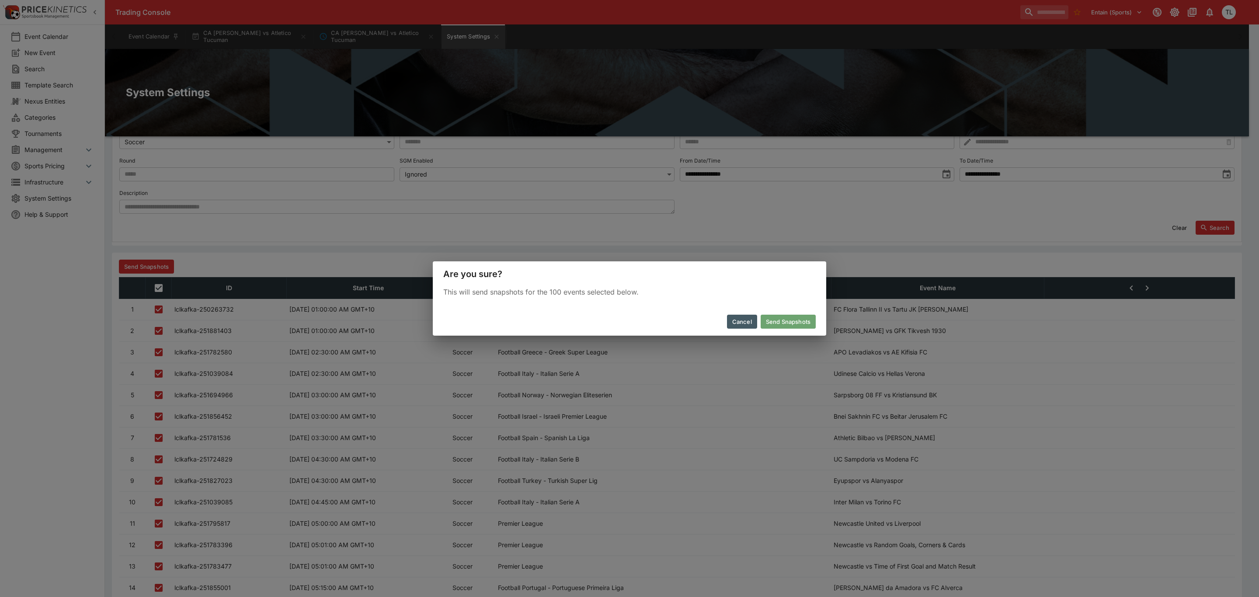
click at [781, 325] on button "Send Snapshots" at bounding box center [788, 322] width 55 height 14
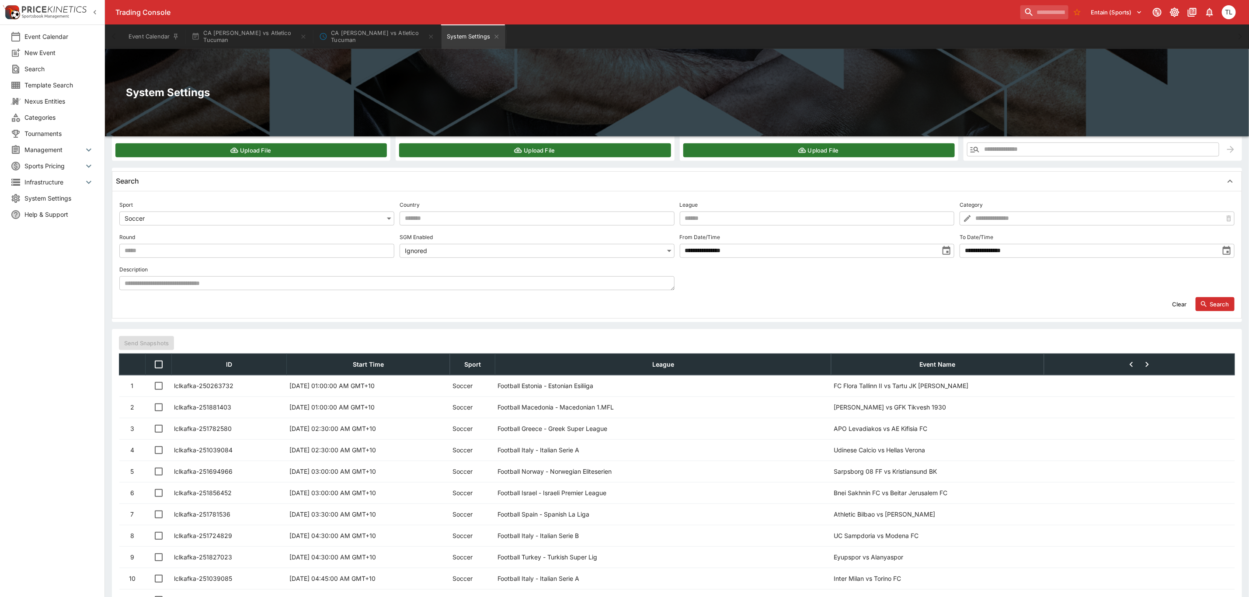
scroll to position [176, 0]
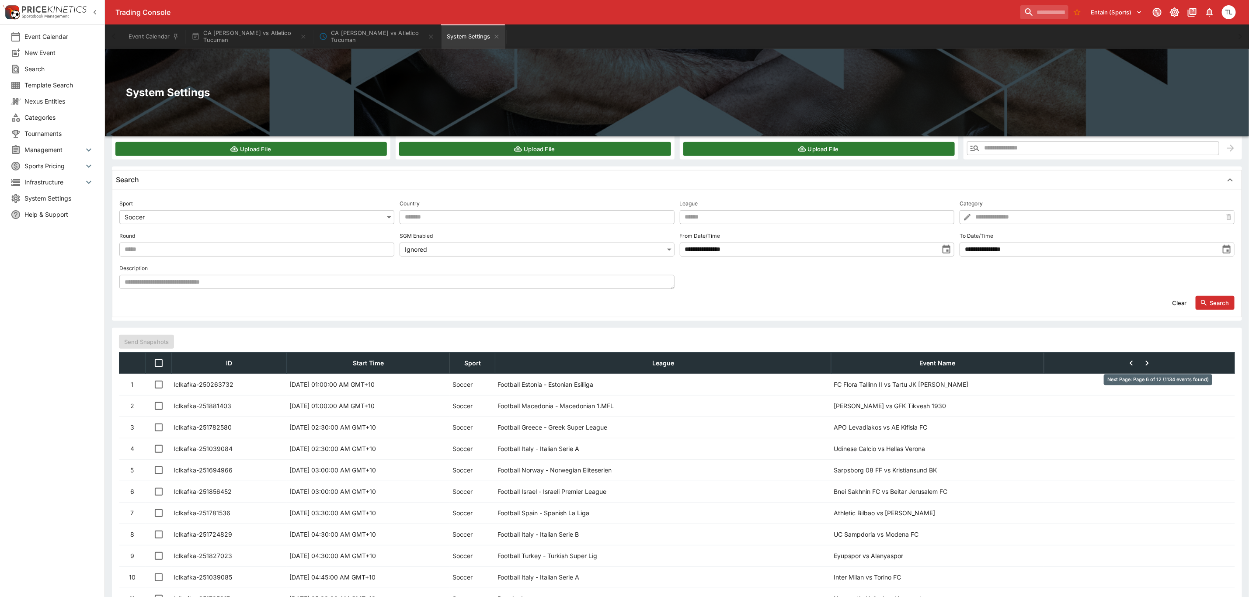
click at [1153, 362] on icon "Next Page: Page 6 of 12 (1134 events found)" at bounding box center [1147, 363] width 10 height 10
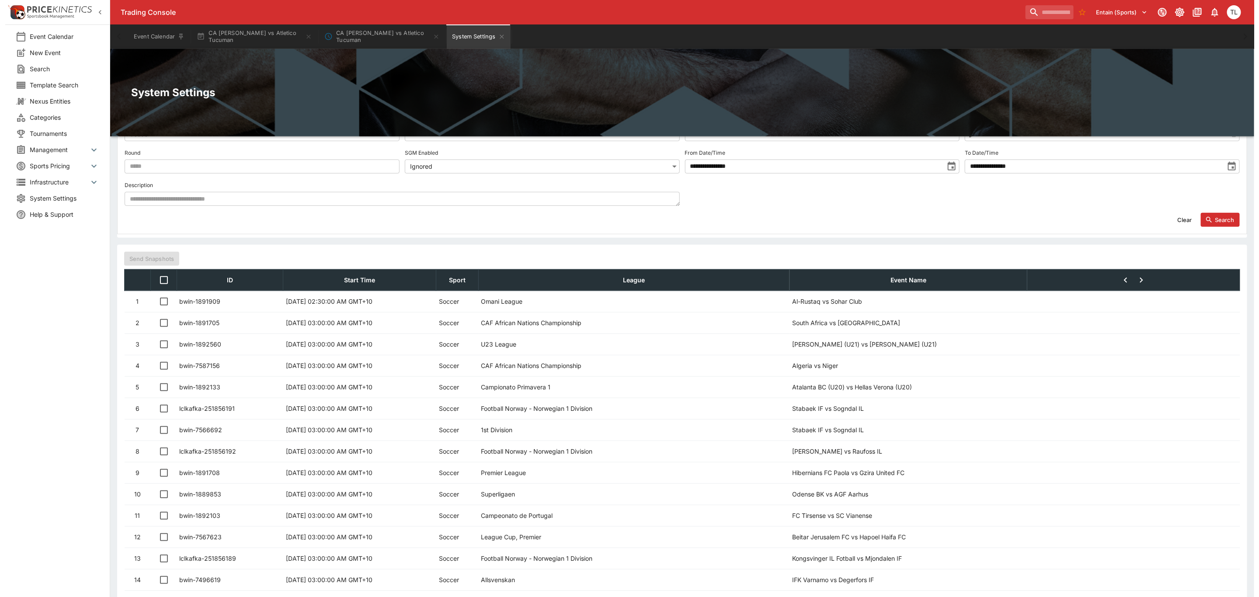
scroll to position [251, 0]
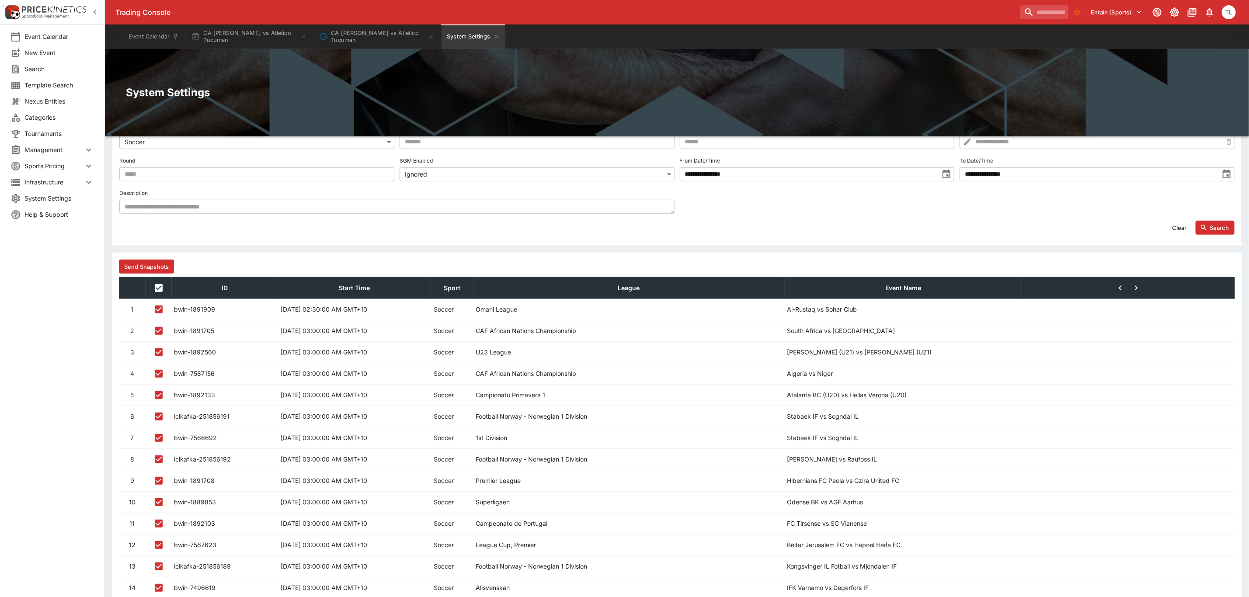
click at [153, 268] on button "Send Snapshots" at bounding box center [146, 267] width 55 height 14
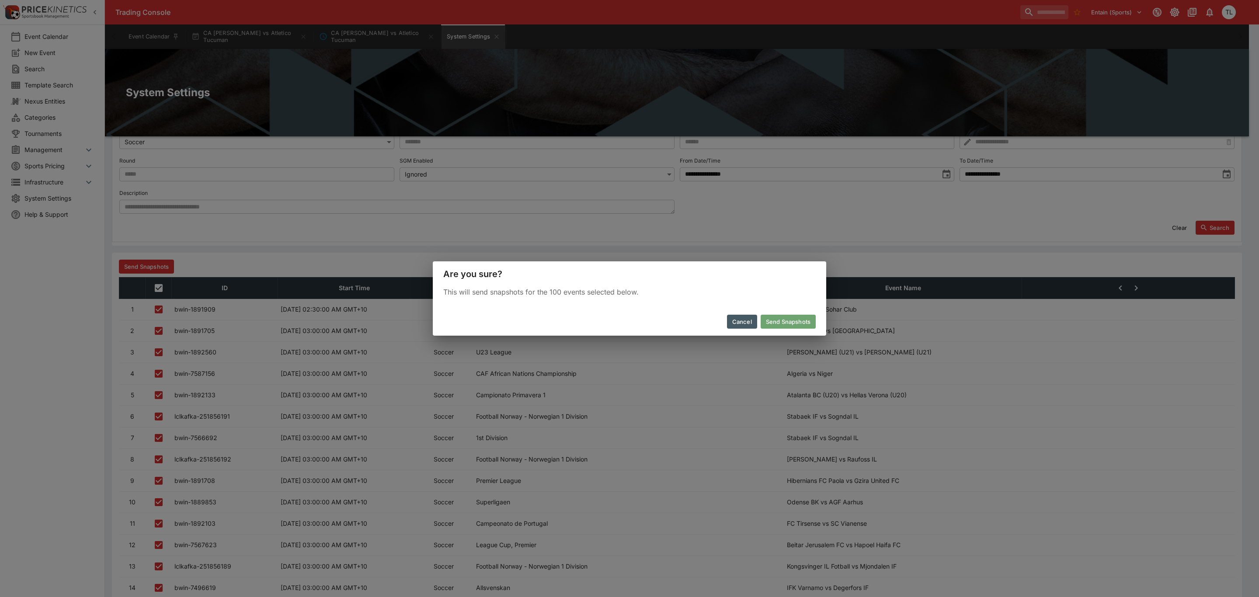
click at [781, 322] on button "Send Snapshots" at bounding box center [788, 322] width 55 height 14
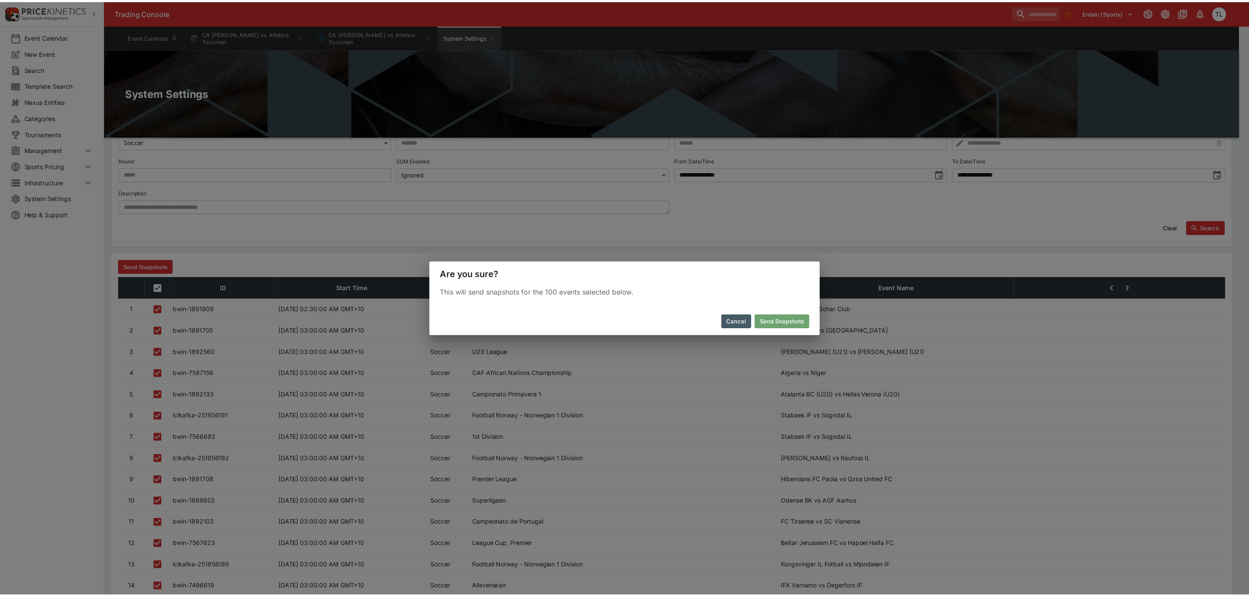
scroll to position [45, 0]
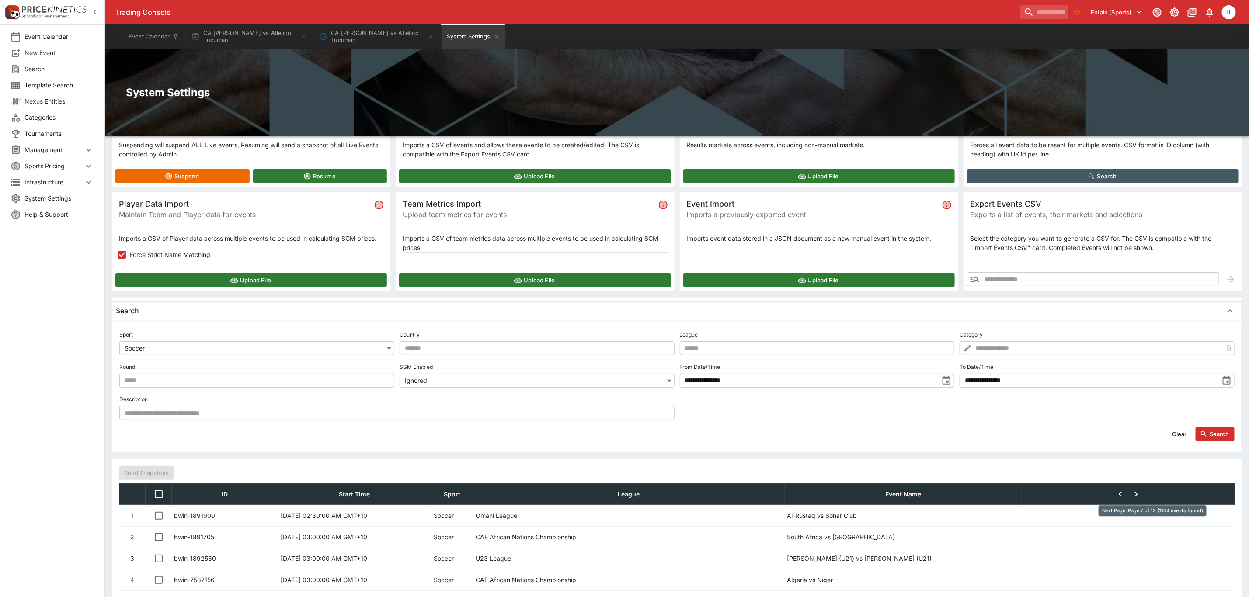
click at [1138, 495] on icon "Next Page: Page 7 of 12 (1134 events found)" at bounding box center [1136, 494] width 3 height 5
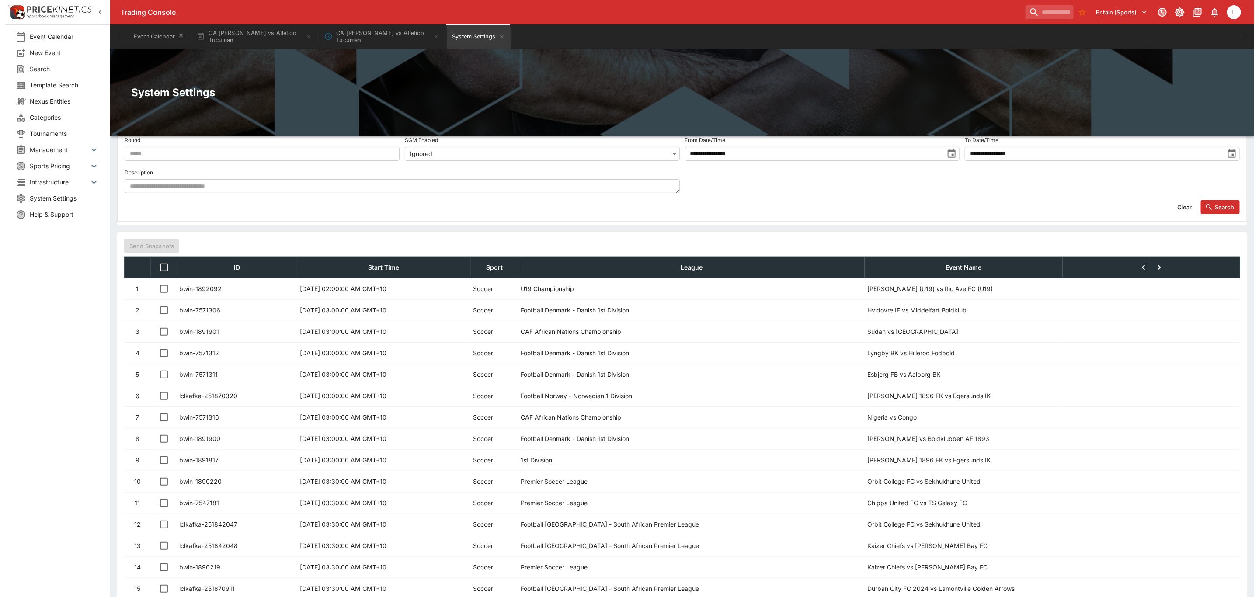
scroll to position [251, 0]
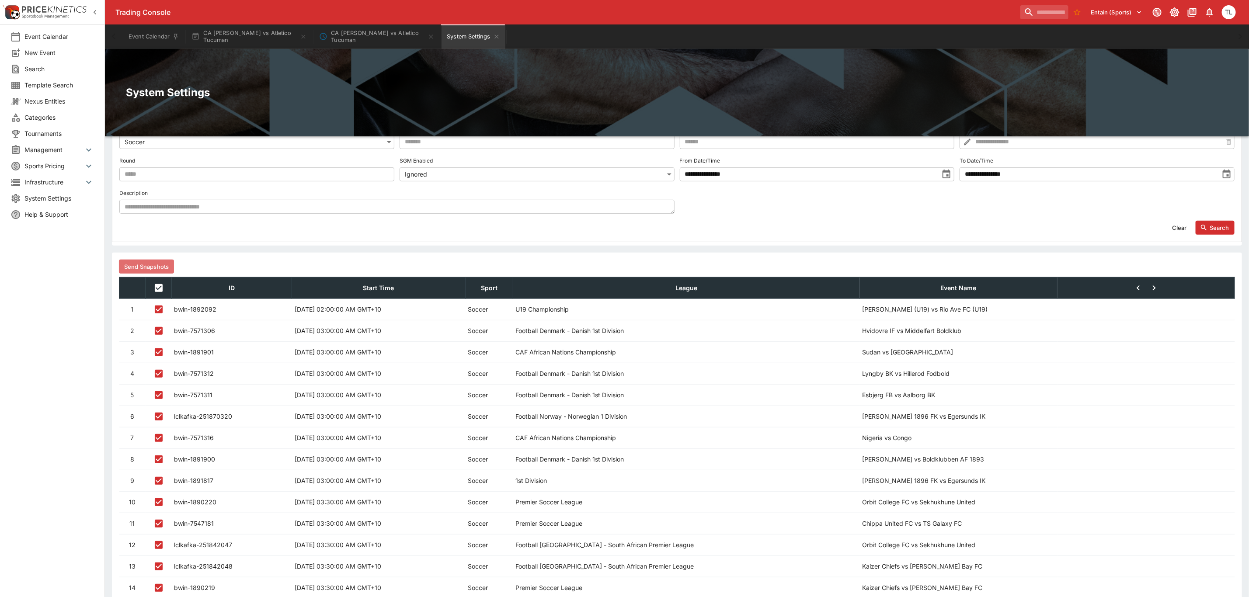
click at [157, 268] on button "Send Snapshots" at bounding box center [146, 267] width 55 height 14
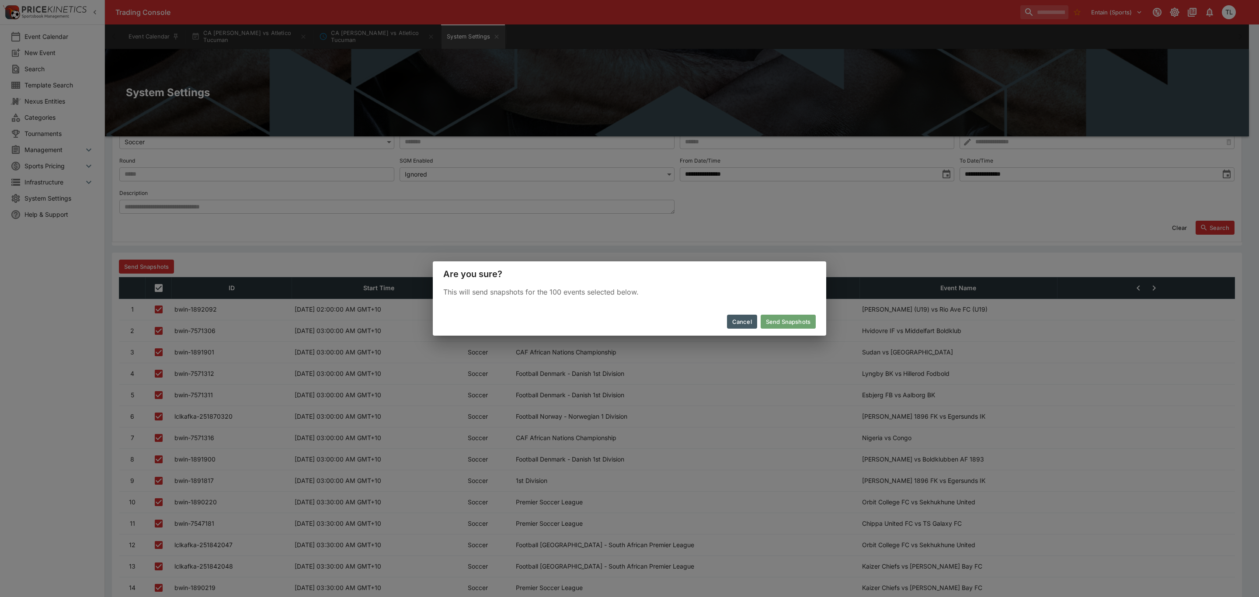
click at [780, 319] on button "Send Snapshots" at bounding box center [788, 322] width 55 height 14
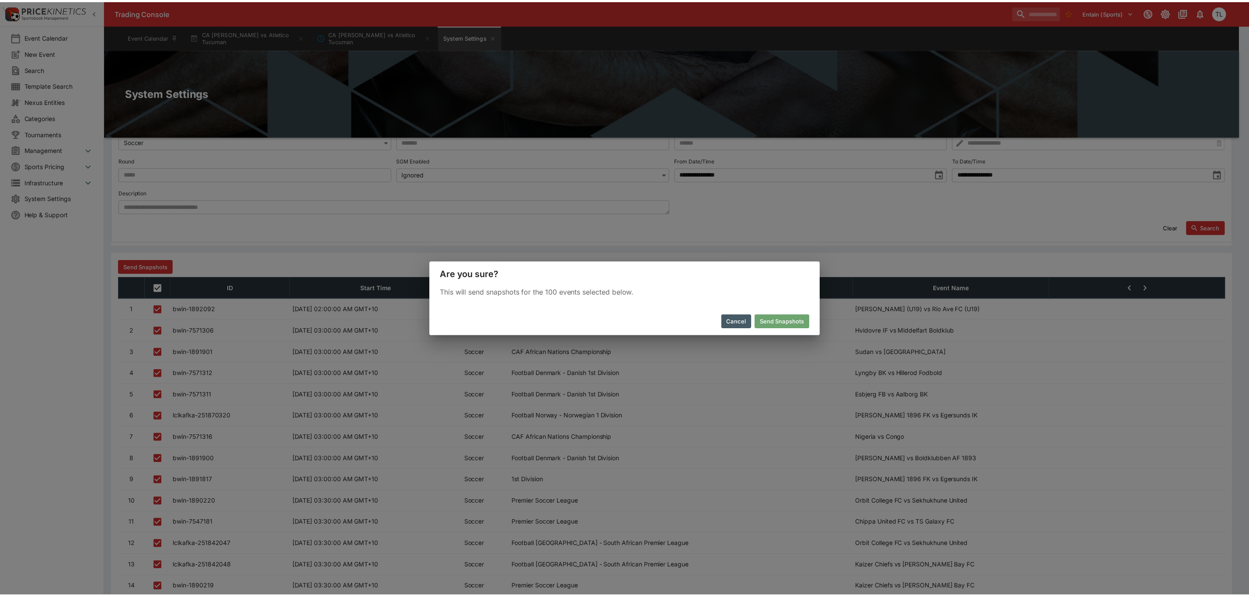
scroll to position [45, 0]
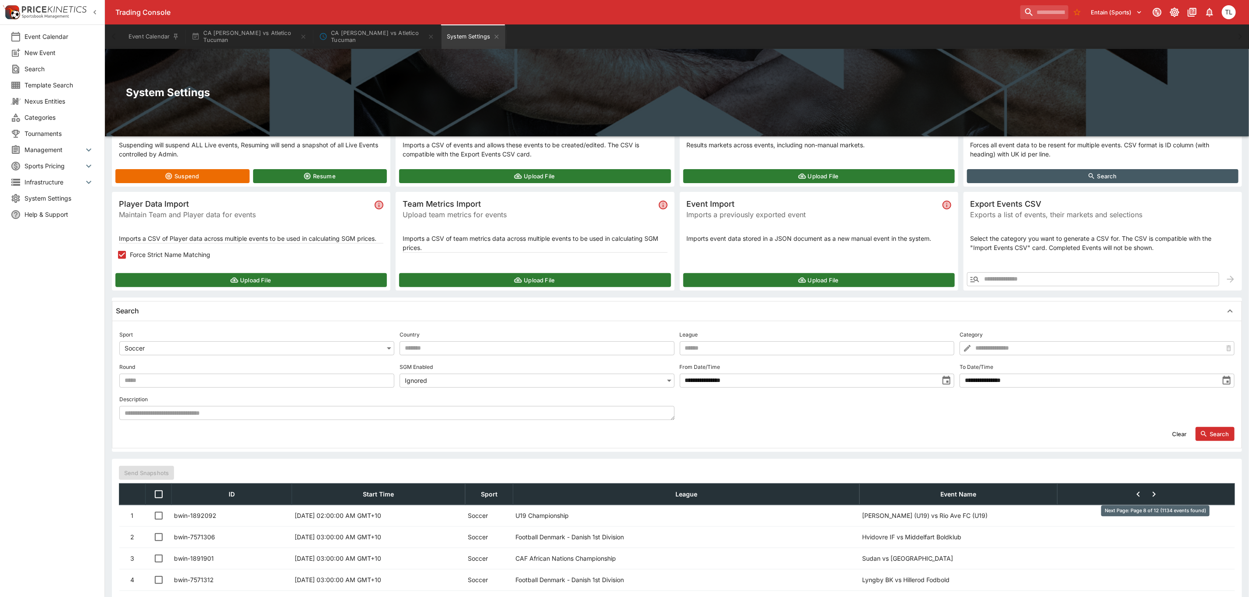
drag, startPoint x: 1156, startPoint y: 493, endPoint x: 709, endPoint y: 492, distance: 446.8
click at [1155, 492] on icon "Next Page: Page 8 of 12 (1134 events found)" at bounding box center [1154, 494] width 10 height 10
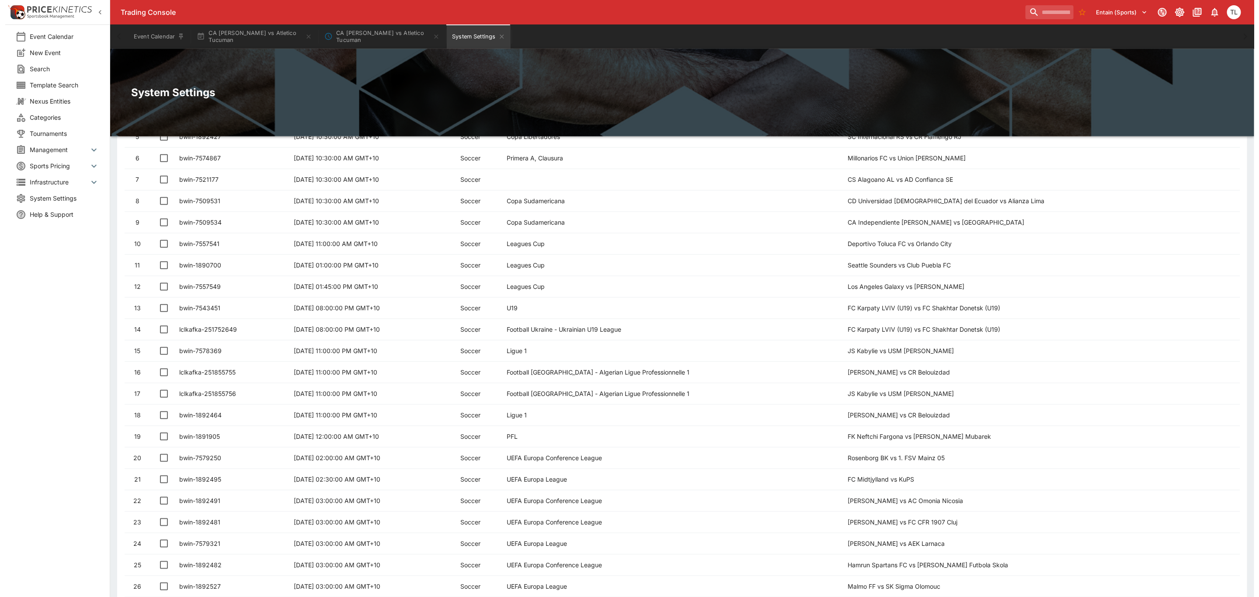
scroll to position [185, 0]
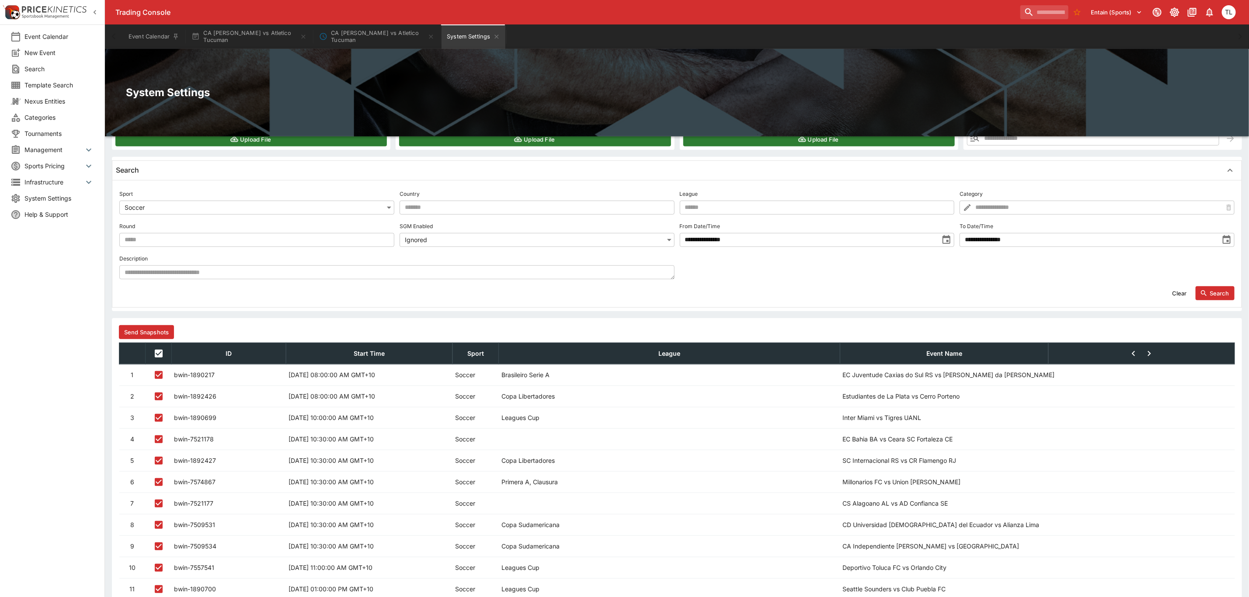
click at [157, 328] on button "Send Snapshots" at bounding box center [146, 332] width 55 height 14
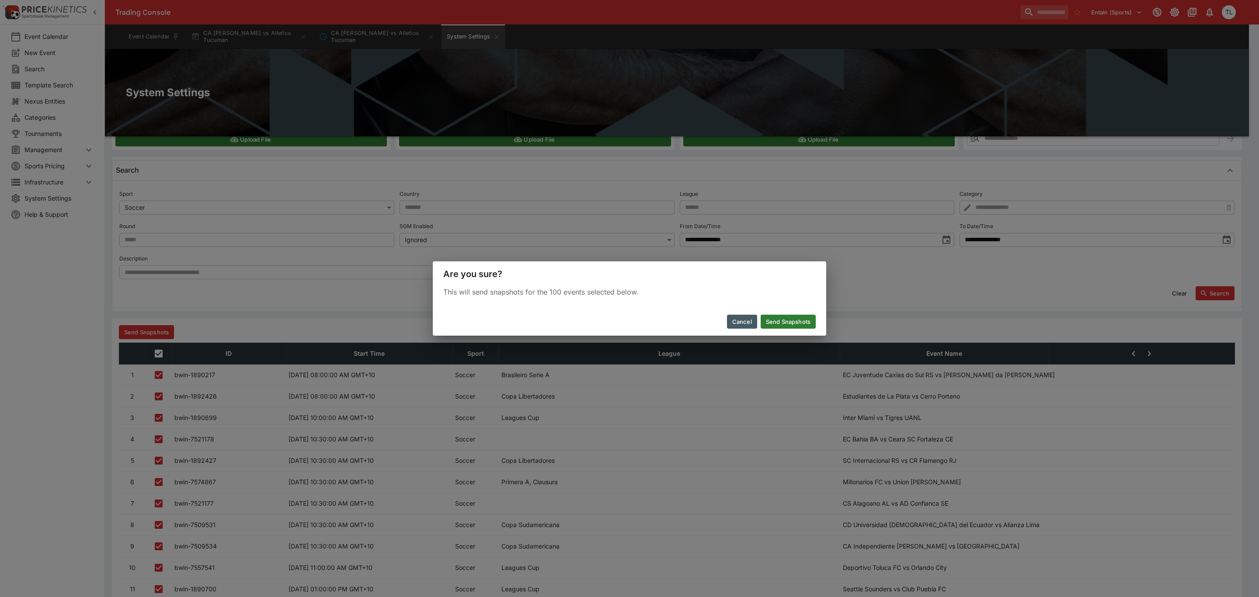
click at [779, 320] on button "Send Snapshots" at bounding box center [788, 322] width 55 height 14
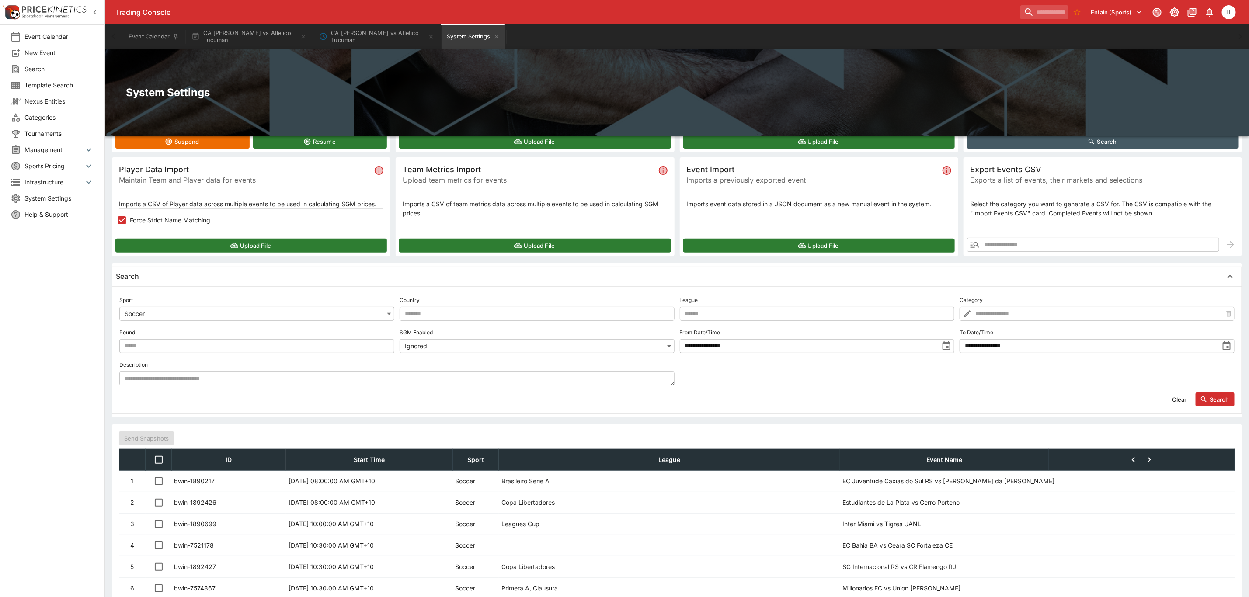
scroll to position [110, 0]
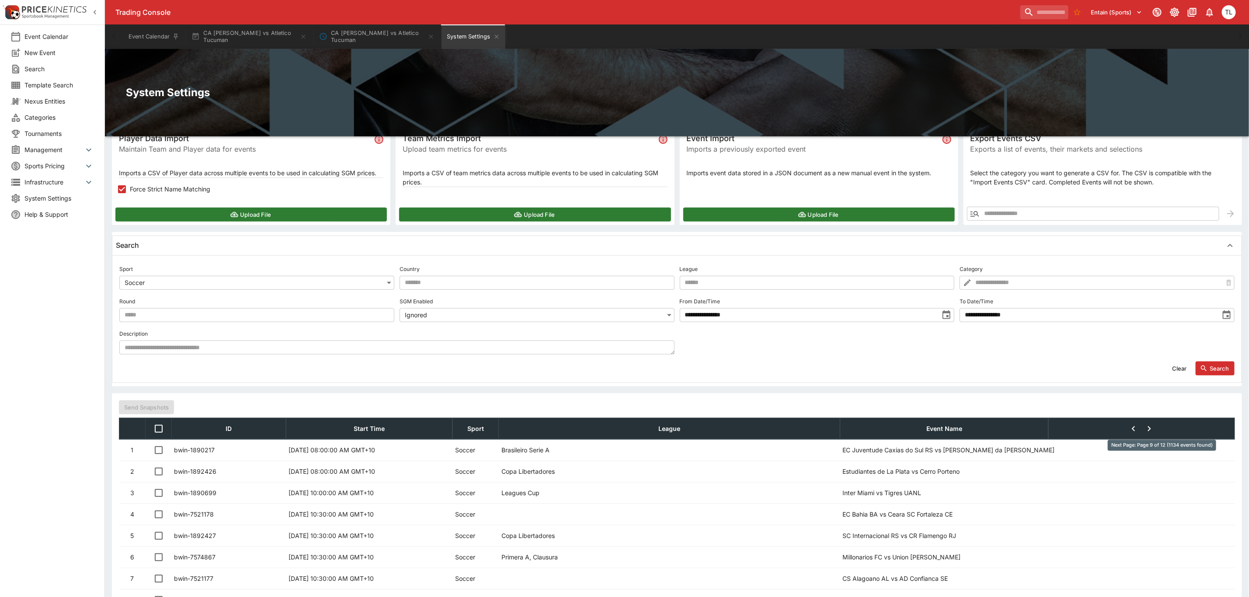
click at [1155, 433] on icon "Next Page: Page 9 of 12 (1134 events found)" at bounding box center [1149, 429] width 10 height 10
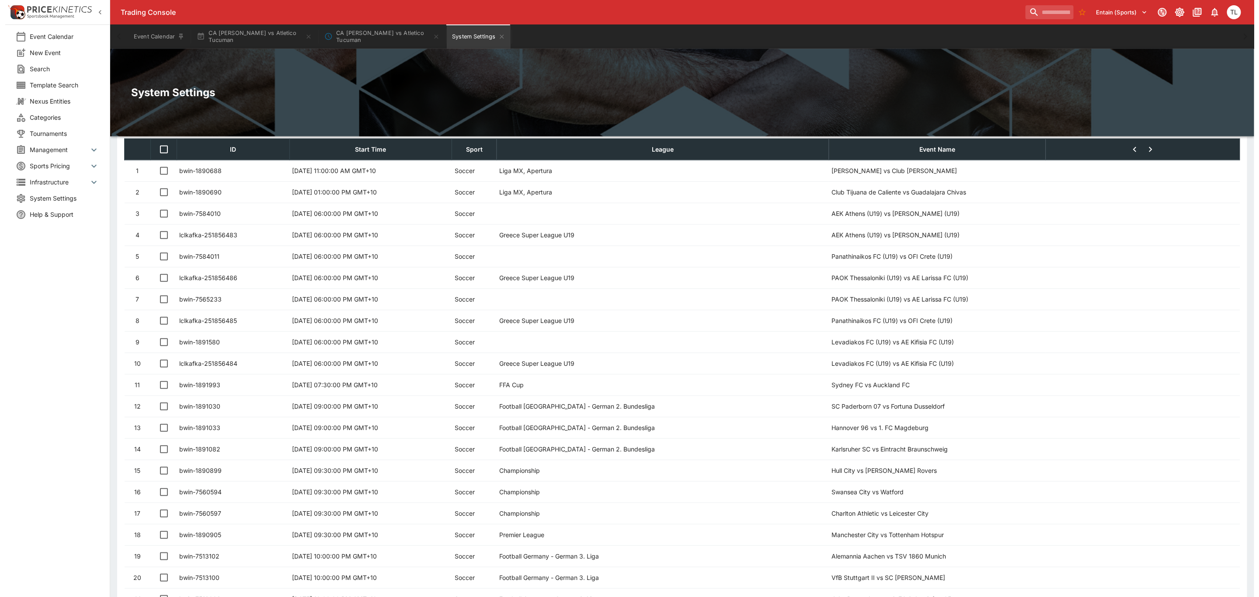
scroll to position [251, 0]
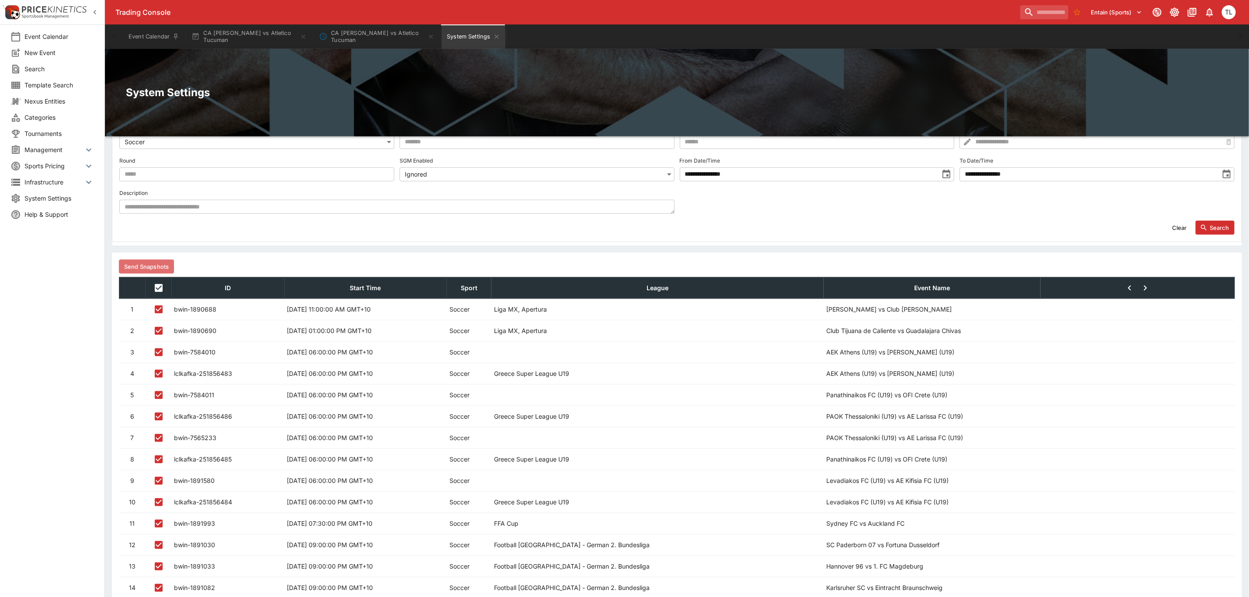
click at [150, 264] on button "Send Snapshots" at bounding box center [146, 267] width 55 height 14
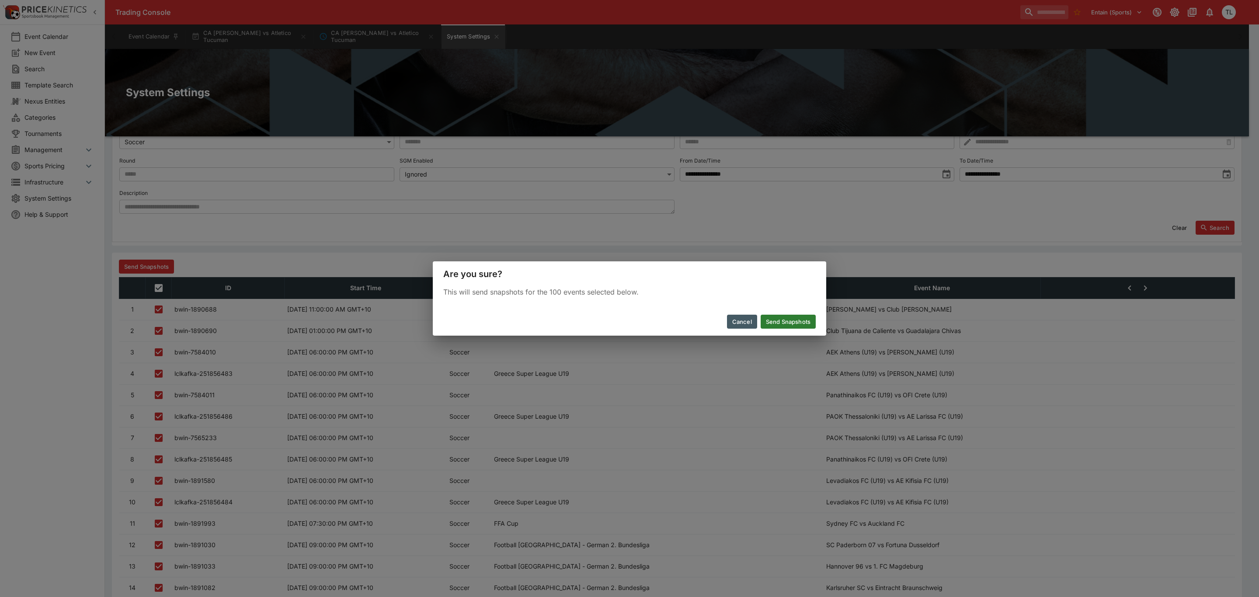
click at [783, 317] on button "Send Snapshots" at bounding box center [788, 322] width 55 height 14
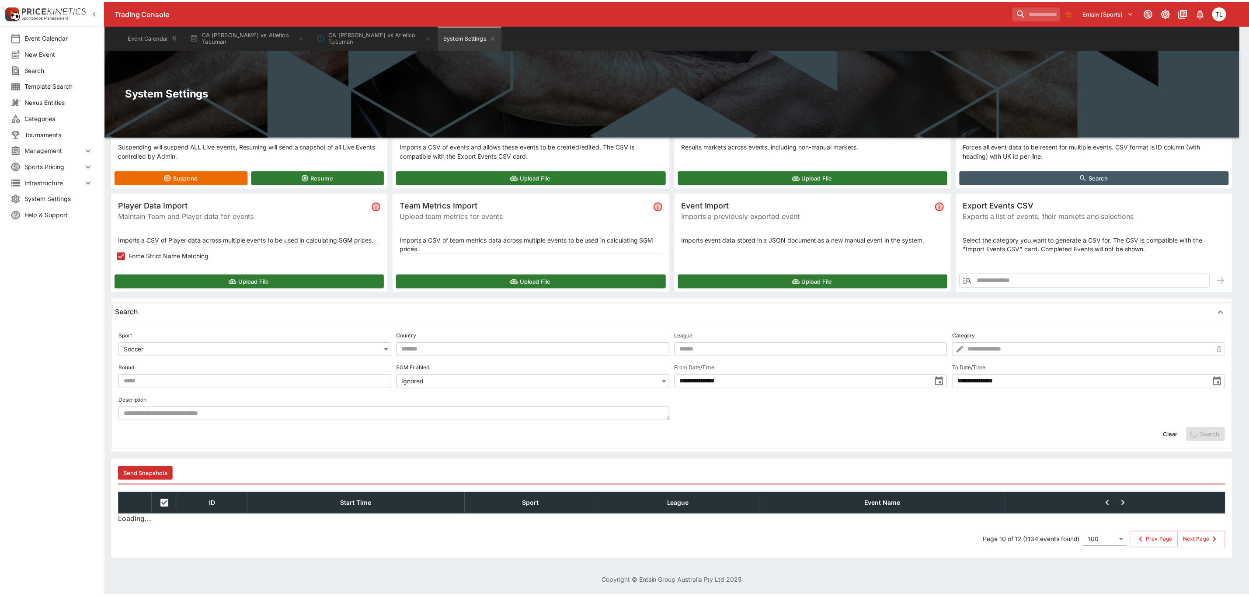
scroll to position [45, 0]
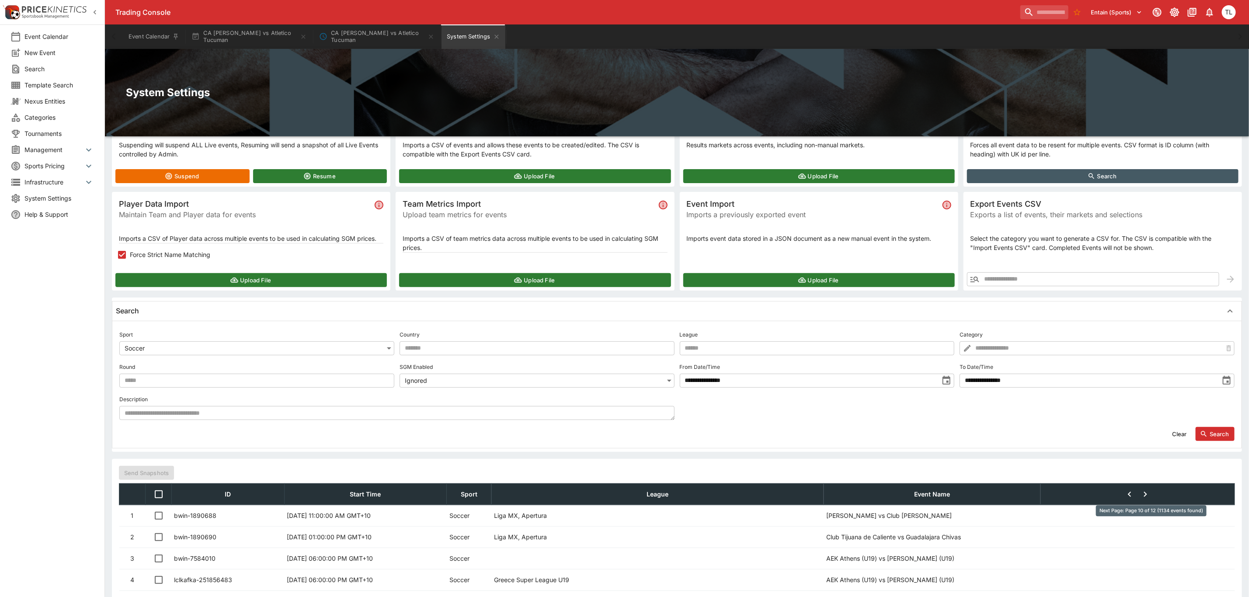
click at [1151, 495] on icon "Next Page: Page 10 of 12 (1134 events found)" at bounding box center [1145, 494] width 10 height 10
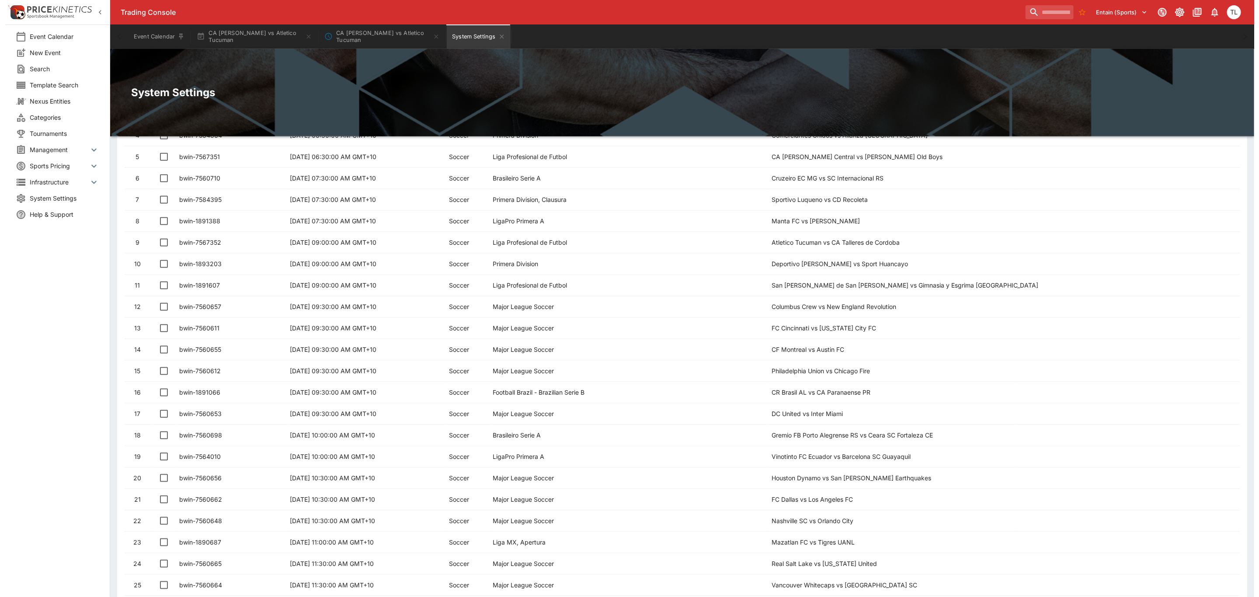
scroll to position [185, 0]
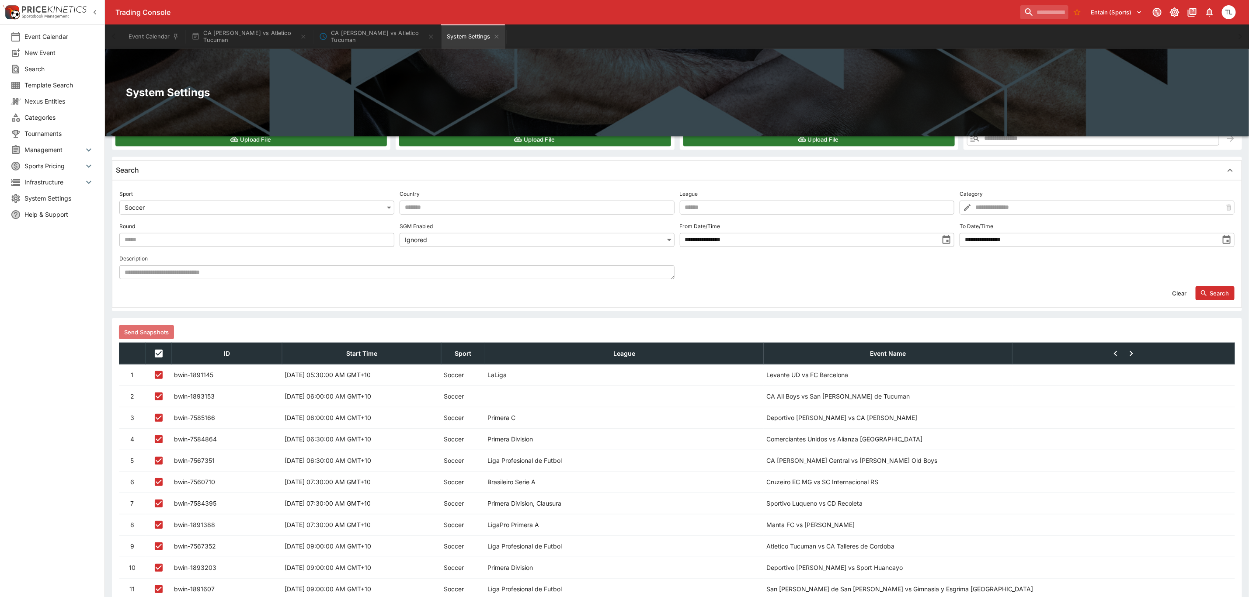
click at [160, 332] on button "Send Snapshots" at bounding box center [146, 332] width 55 height 14
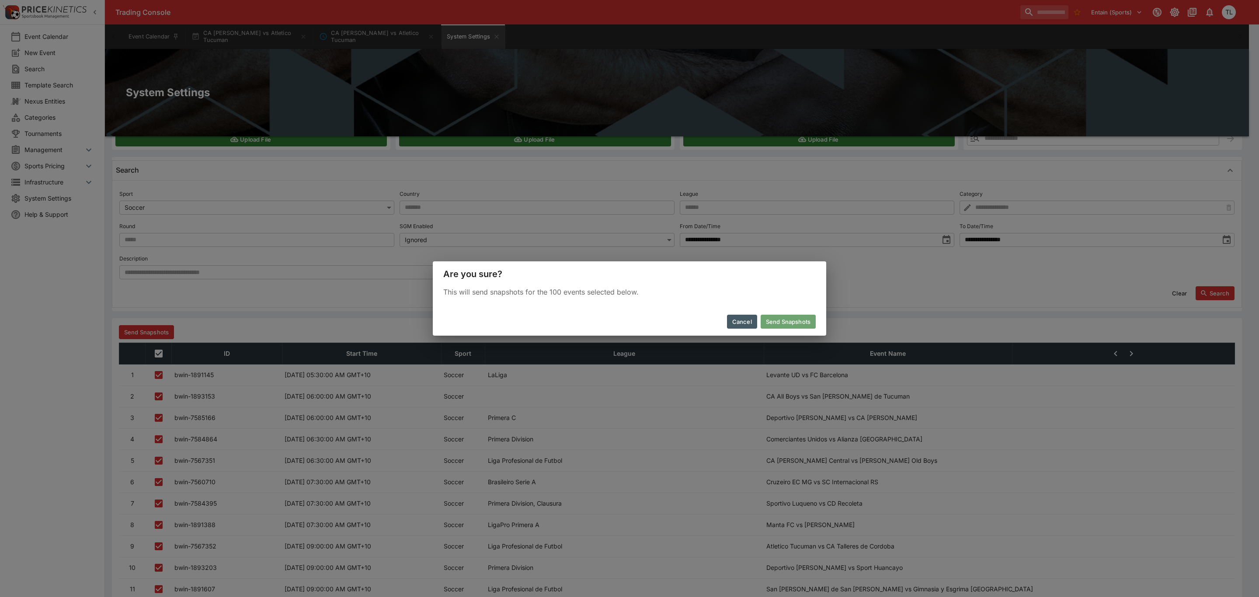
click at [784, 323] on button "Send Snapshots" at bounding box center [788, 322] width 55 height 14
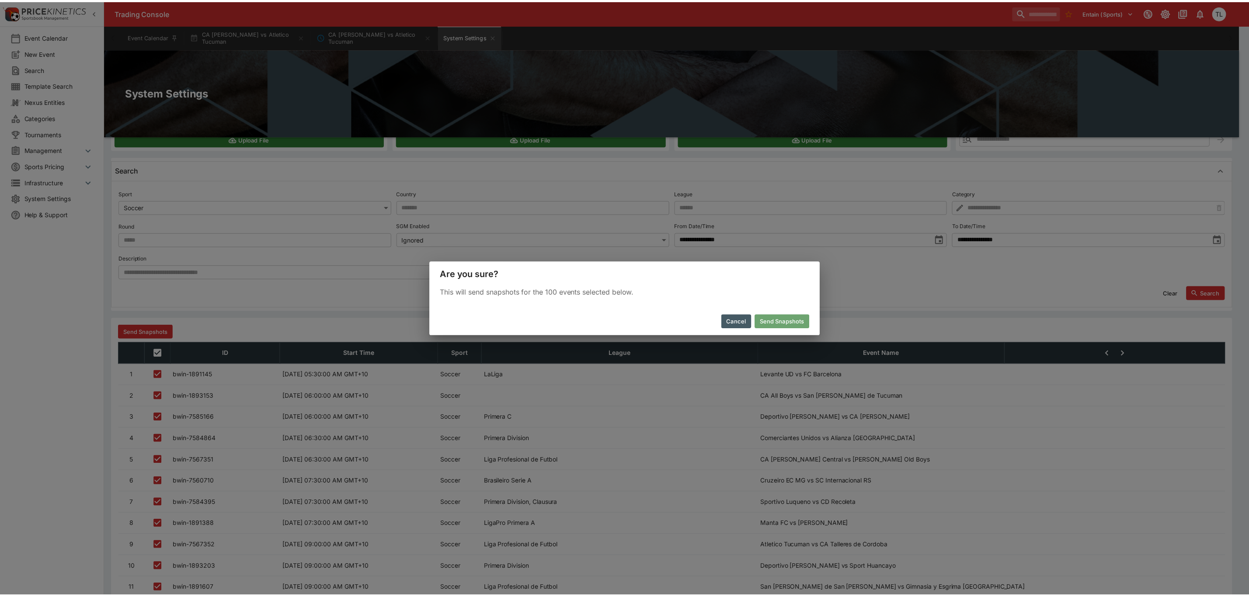
scroll to position [45, 0]
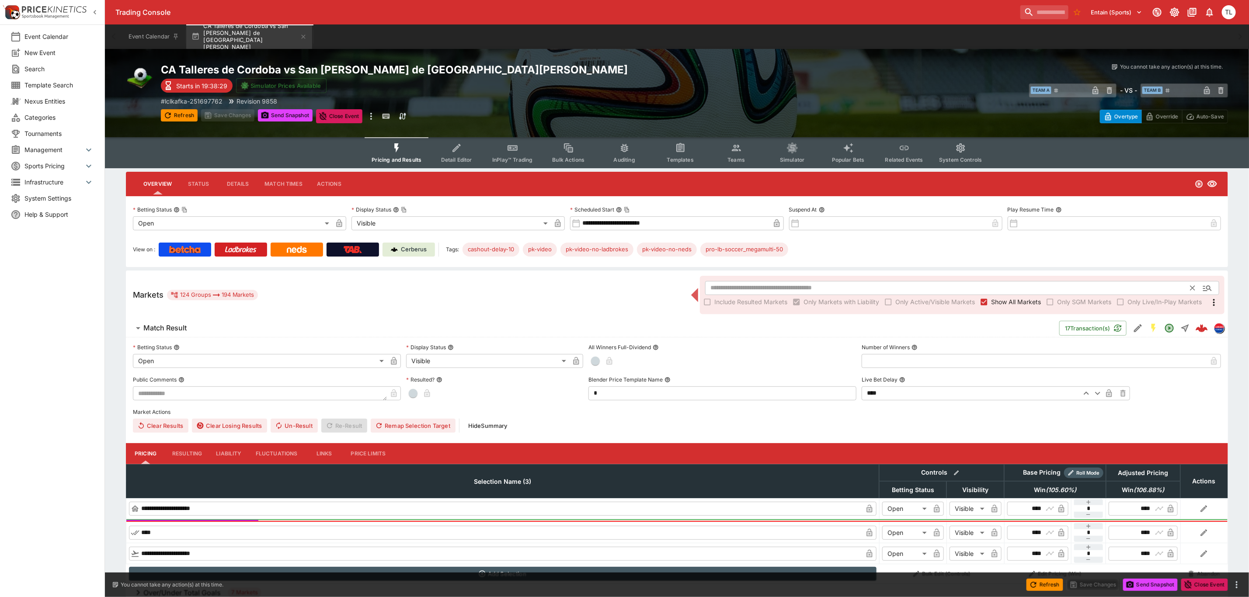
click at [731, 290] on input "text" at bounding box center [948, 288] width 486 height 14
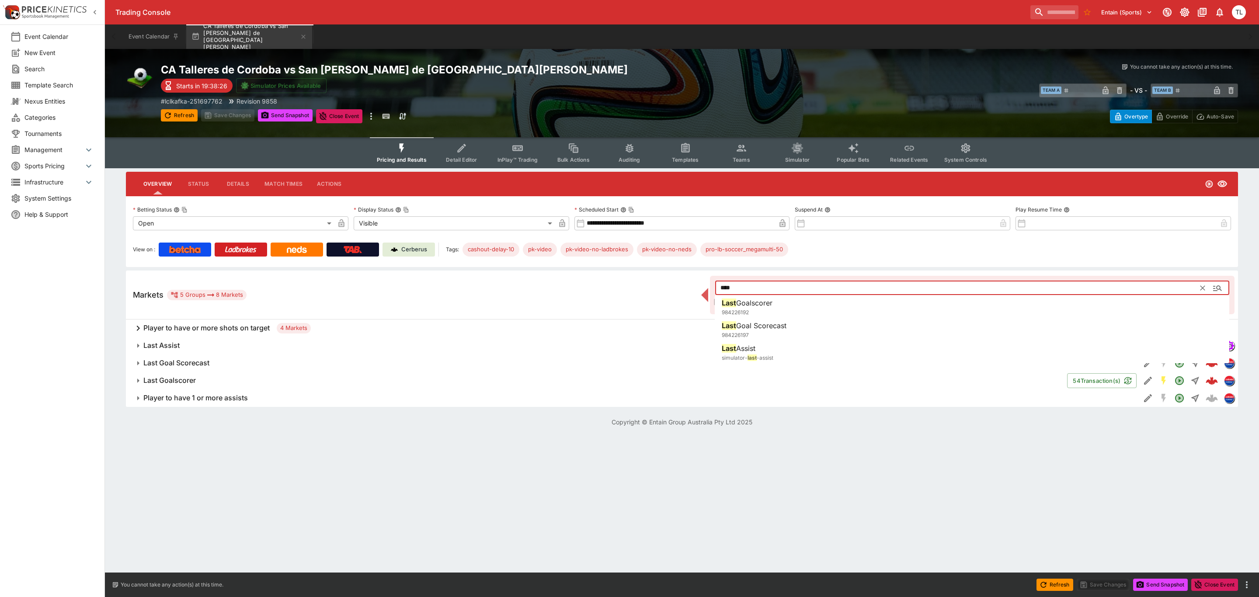
drag, startPoint x: 776, startPoint y: 300, endPoint x: 645, endPoint y: 292, distance: 130.6
click at [774, 299] on li "Last Goalscorer 984226192" at bounding box center [972, 307] width 515 height 24
type input "**********"
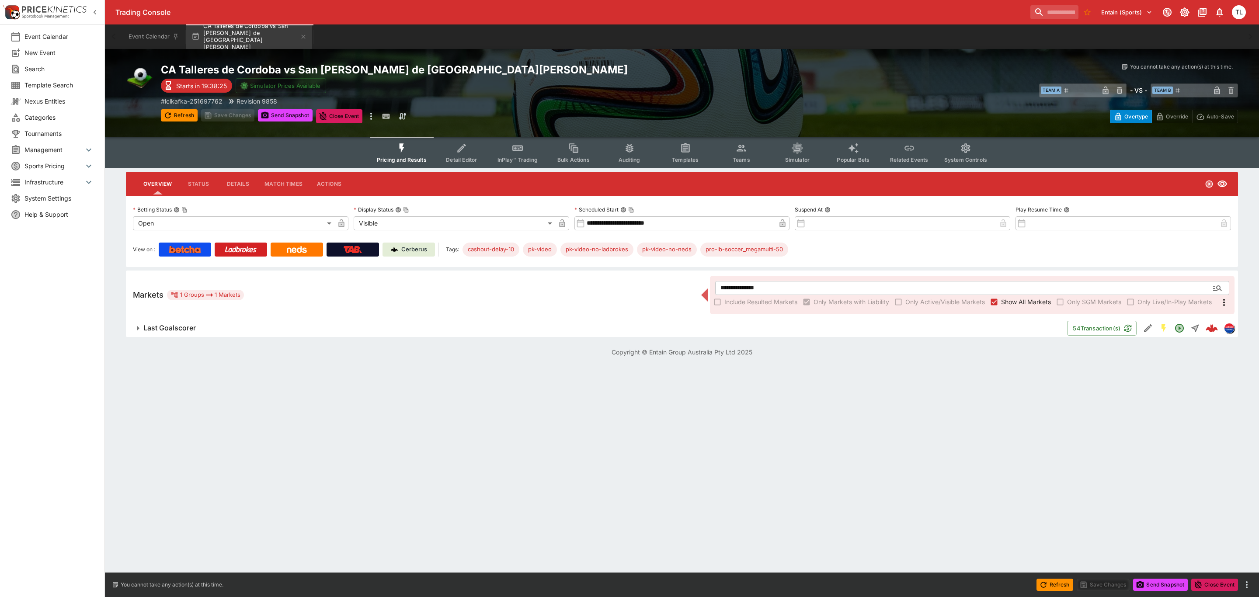
click at [416, 367] on html "**********" at bounding box center [629, 183] width 1259 height 367
click at [272, 116] on button "Send Snapshot" at bounding box center [285, 115] width 55 height 12
click at [467, 151] on icon "Event type filters" at bounding box center [461, 148] width 11 height 11
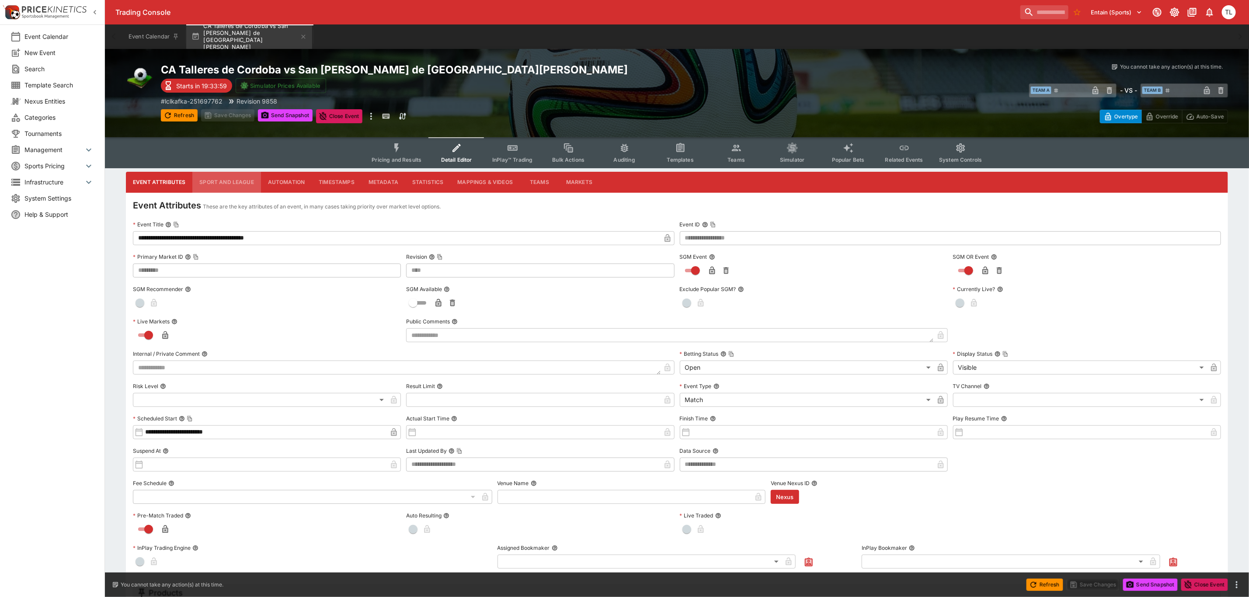
click at [232, 178] on button "Sport and League" at bounding box center [226, 182] width 68 height 21
